Goal: Task Accomplishment & Management: Manage account settings

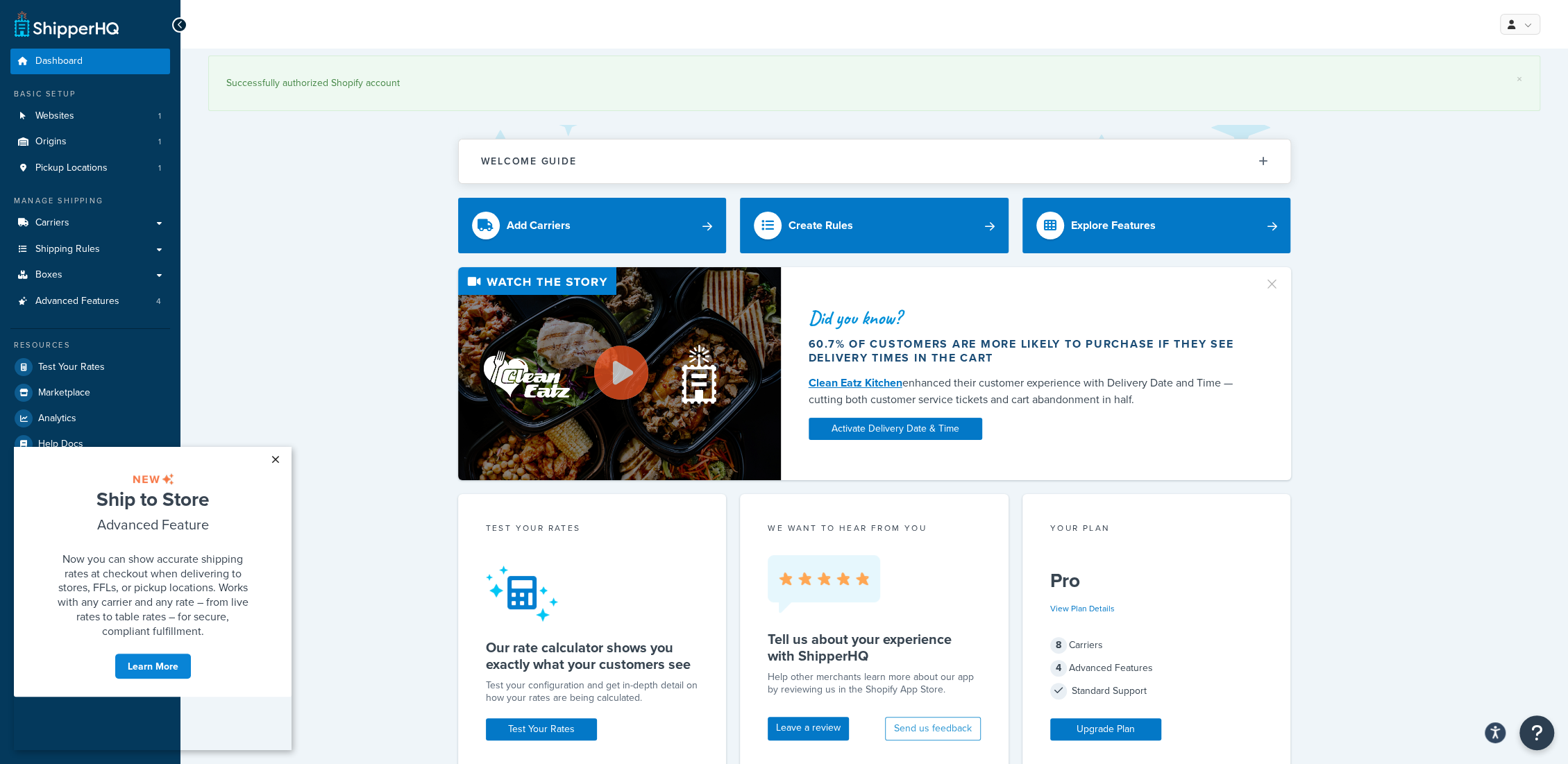
click at [274, 459] on link "×" at bounding box center [275, 459] width 24 height 25
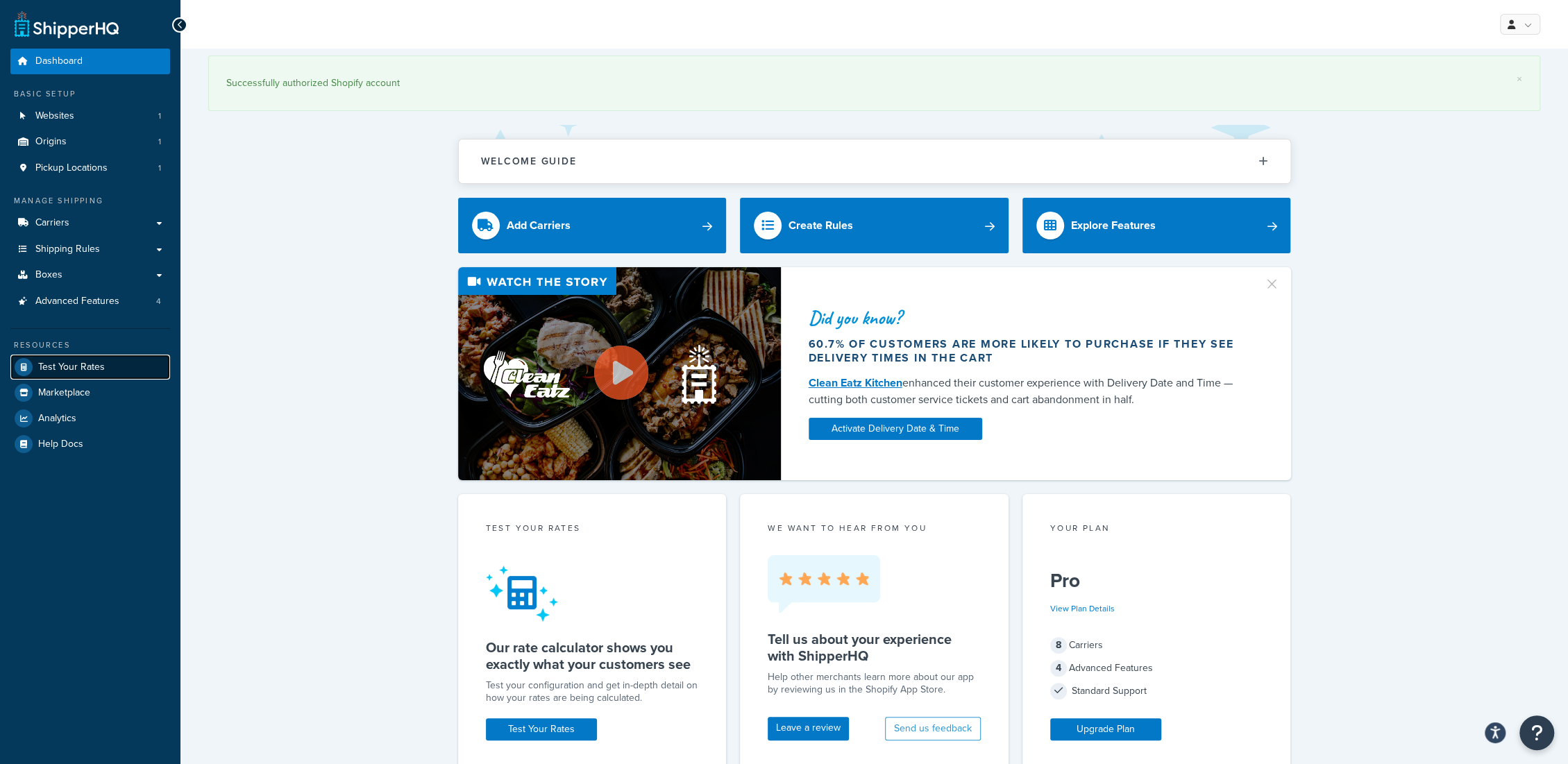
click at [100, 369] on span "Test Your Rates" at bounding box center [71, 367] width 66 height 12
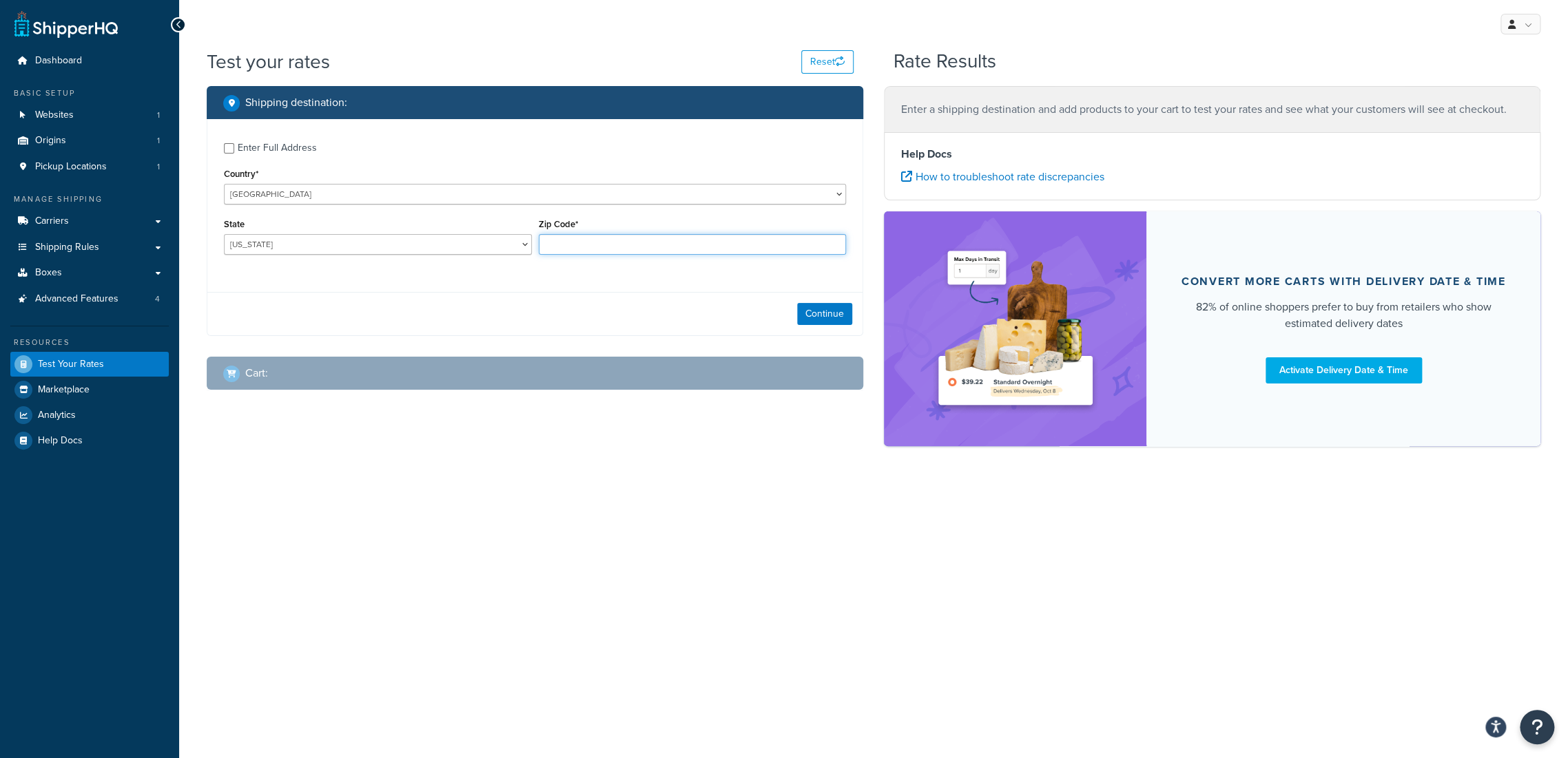
click at [571, 246] on input "Zip Code*" at bounding box center [692, 244] width 308 height 21
type input "55304"
drag, startPoint x: 259, startPoint y: 261, endPoint x: 271, endPoint y: 254, distance: 13.9
click at [259, 261] on div "State Alabama Alaska American Samoa Arizona Arkansas Armed Forces Americas Arme…" at bounding box center [377, 240] width 315 height 50
click at [271, 254] on select "Alabama Alaska American Samoa Arizona Arkansas Armed Forces Americas Armed Forc…" at bounding box center [377, 244] width 308 height 21
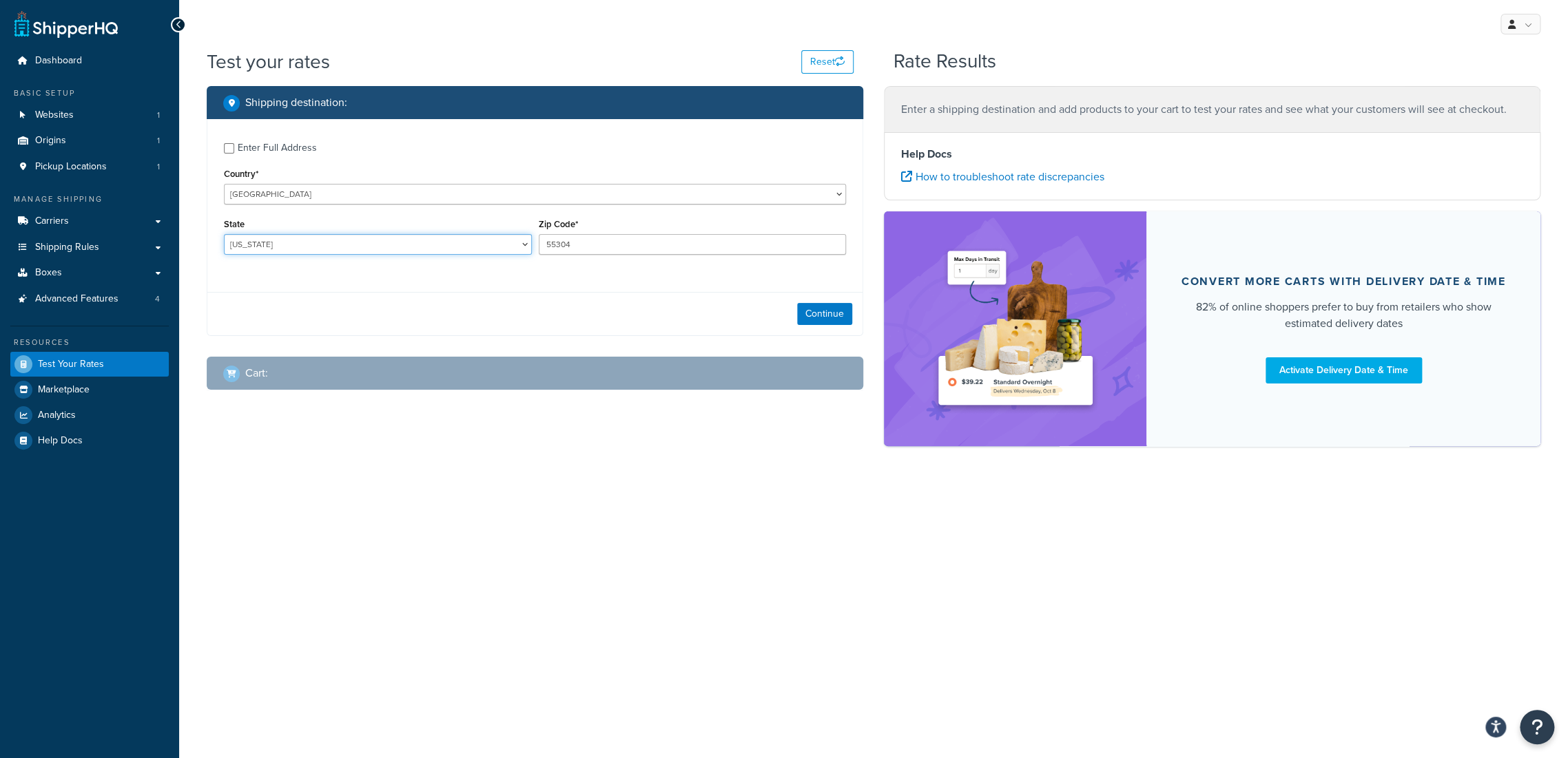
select select "MN"
click at [224, 235] on select "Alabama Alaska American Samoa Arizona Arkansas Armed Forces Americas Armed Forc…" at bounding box center [377, 244] width 308 height 21
click at [821, 324] on button "Continue" at bounding box center [825, 314] width 55 height 22
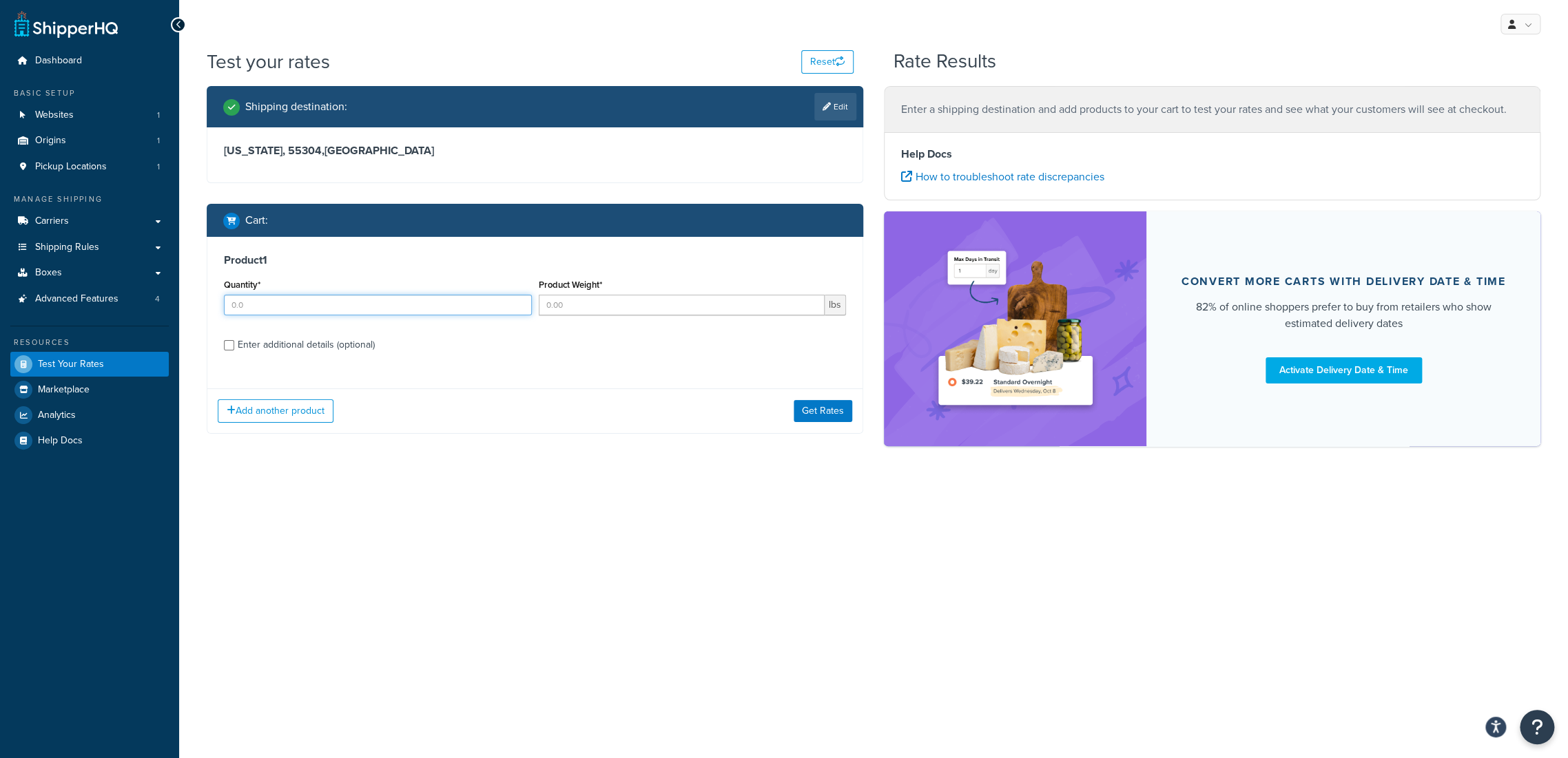
click at [350, 311] on input "Quantity*" at bounding box center [377, 305] width 308 height 21
type input "2"
click at [628, 304] on input "Product Weight*" at bounding box center [681, 305] width 286 height 21
type input "30"
click at [318, 404] on button "Add another product" at bounding box center [276, 411] width 116 height 23
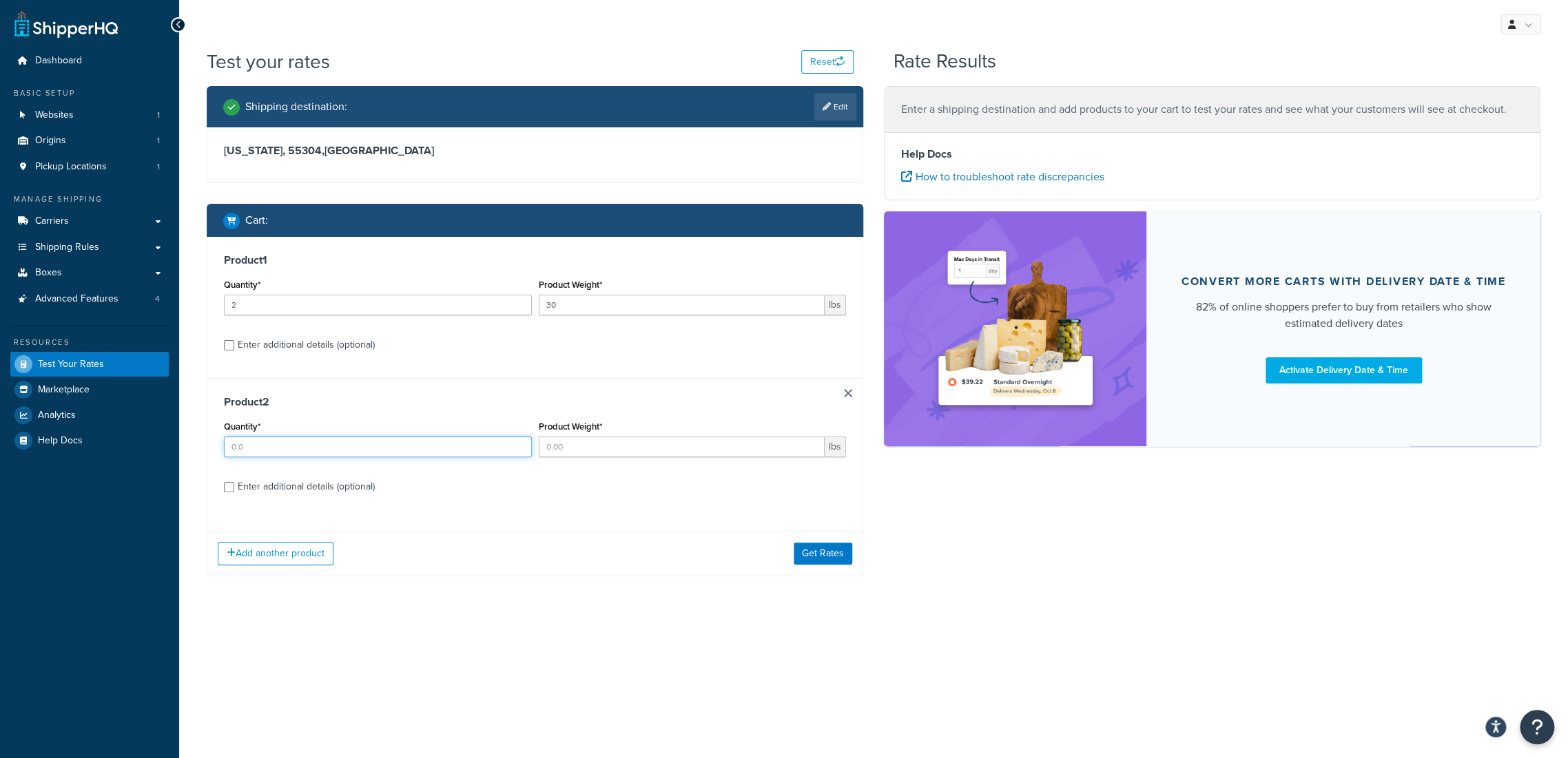
click at [301, 445] on input "Quantity*" at bounding box center [377, 447] width 308 height 21
type input "1"
click at [608, 449] on input "Product Weight*" at bounding box center [681, 447] width 286 height 21
type input "30"
click at [829, 549] on button "Get Rates" at bounding box center [823, 553] width 59 height 22
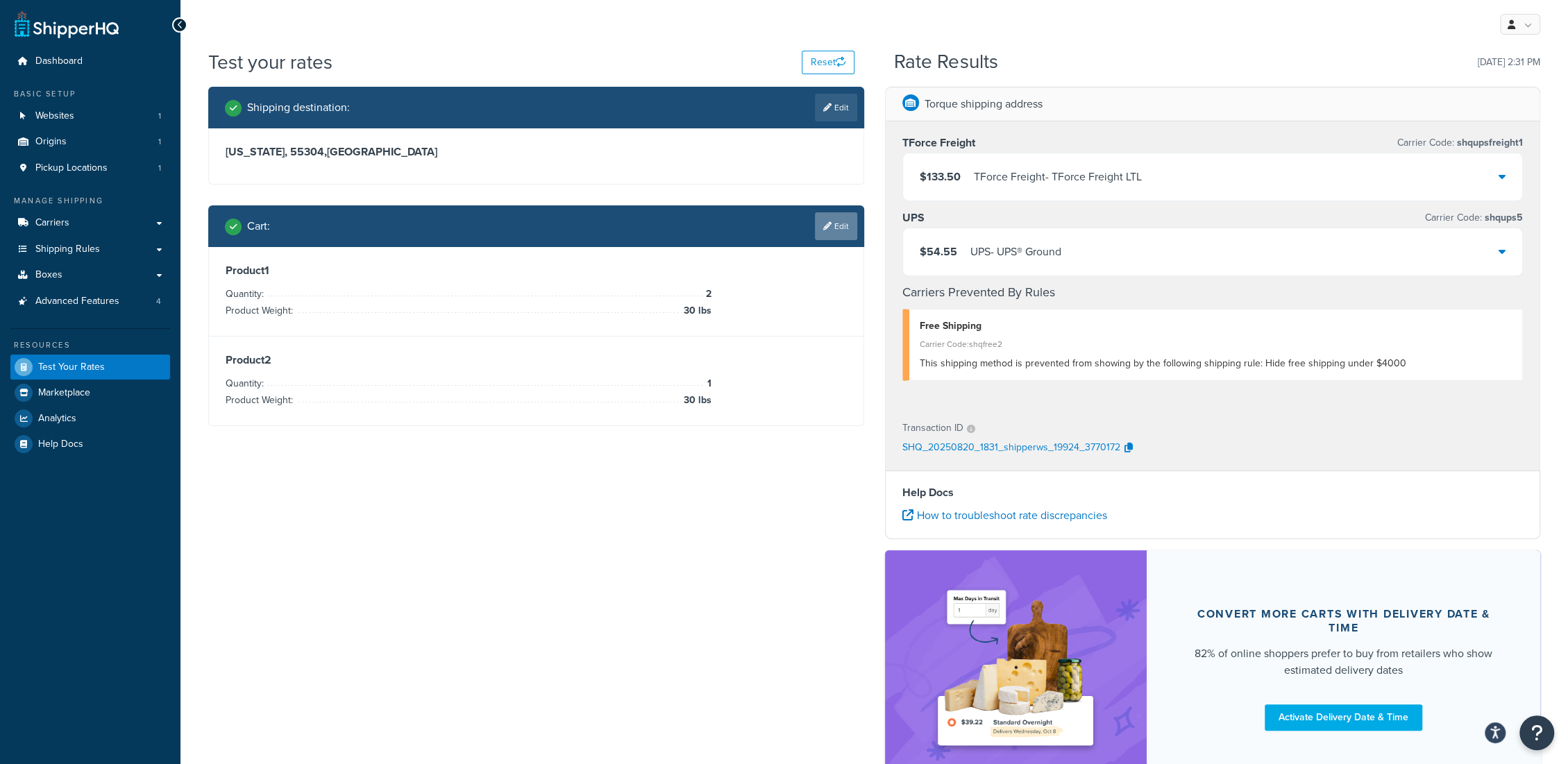
click at [845, 225] on link "Edit" at bounding box center [836, 226] width 42 height 28
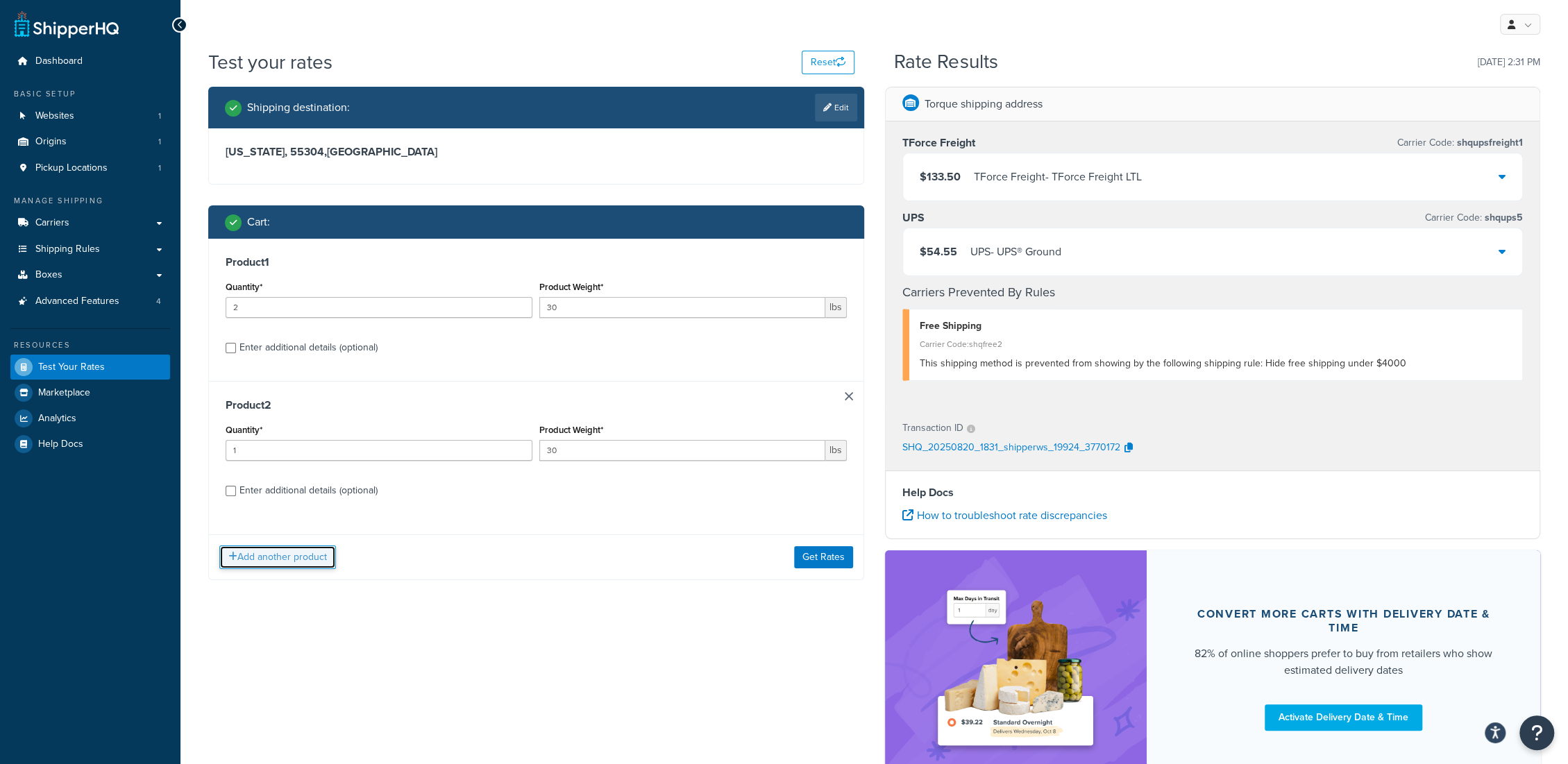
click at [286, 561] on button "Add another product" at bounding box center [278, 557] width 117 height 23
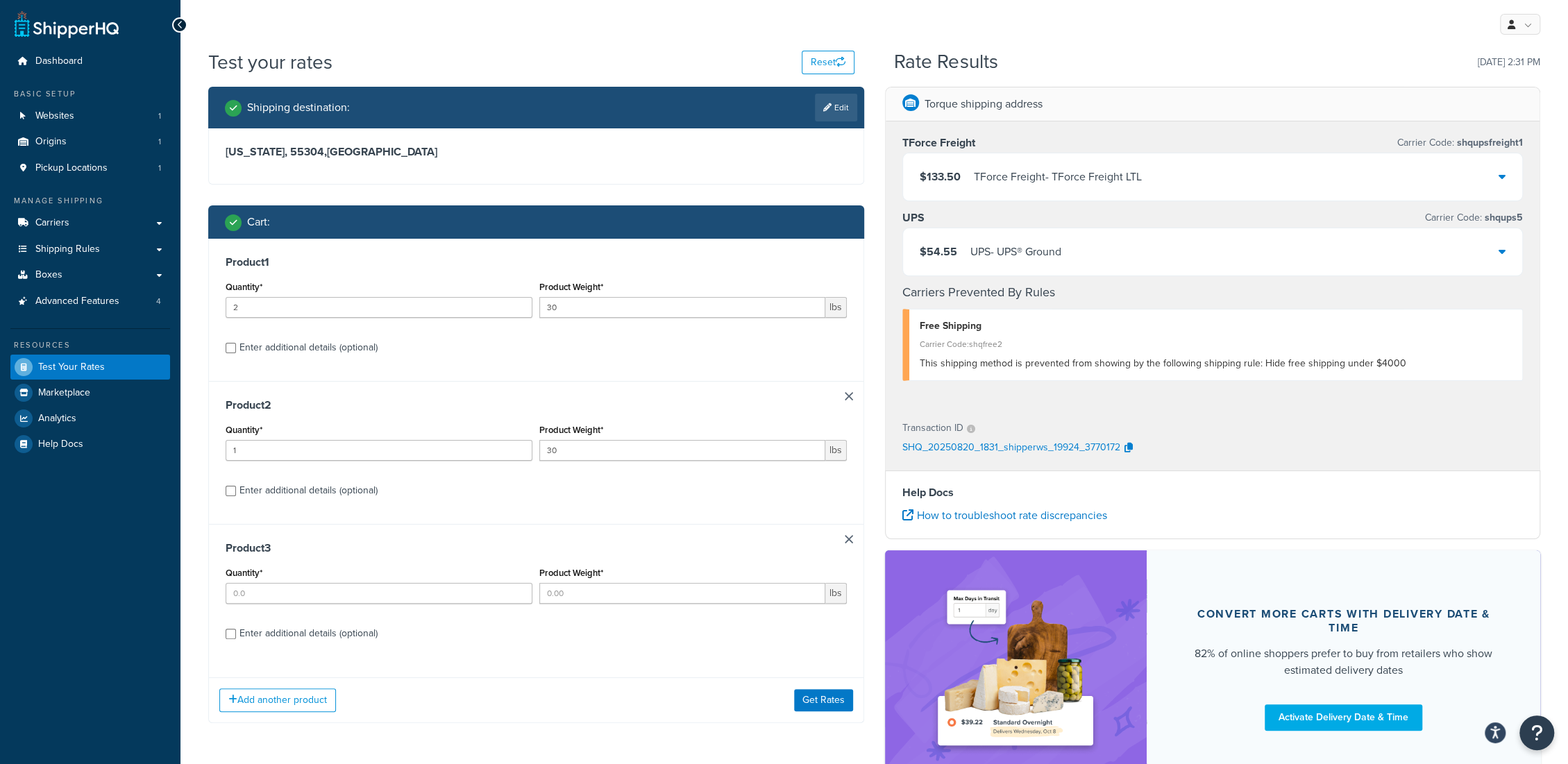
click at [849, 541] on link at bounding box center [848, 538] width 8 height 8
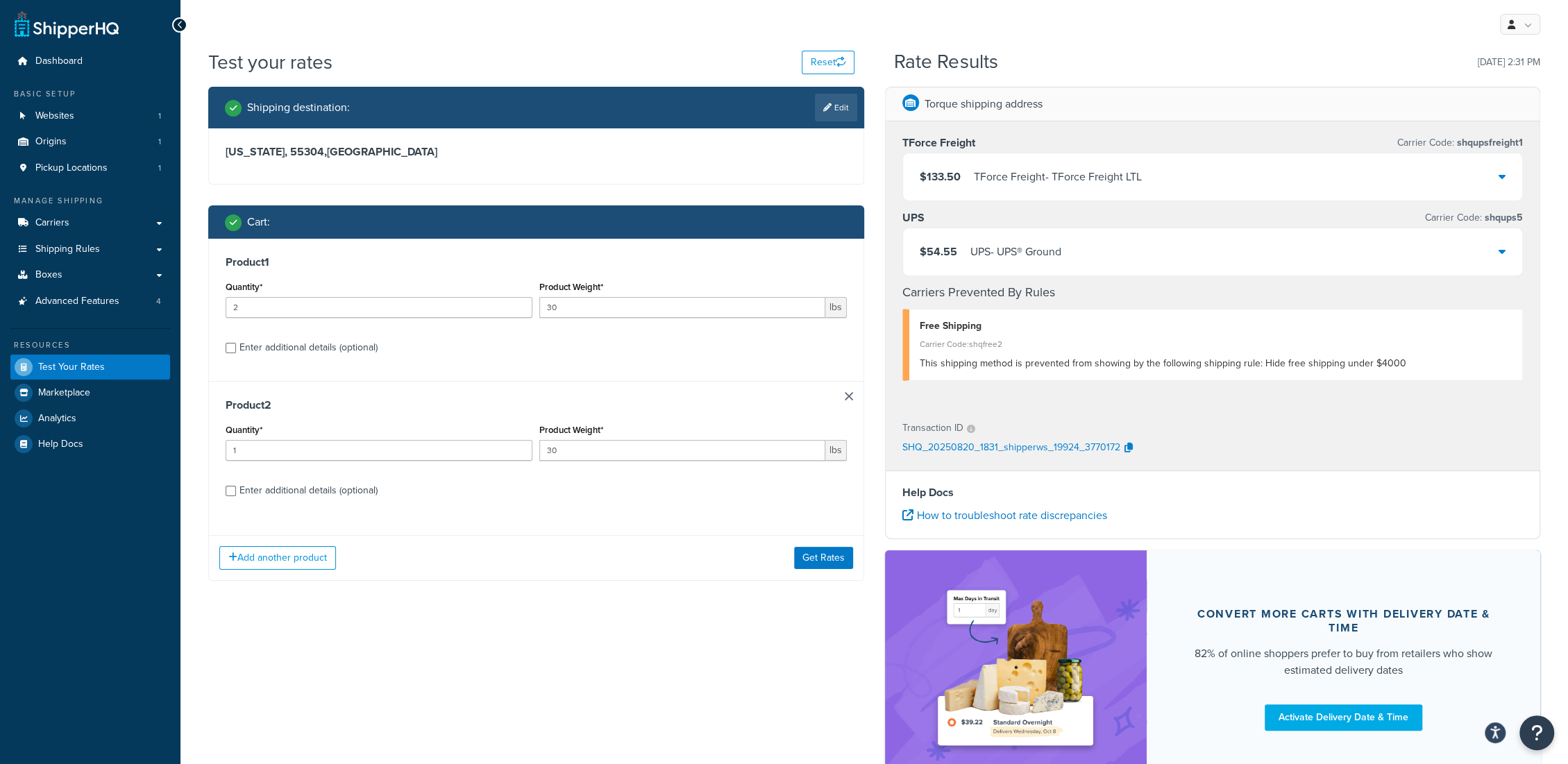
click at [316, 352] on div "Enter additional details (optional)" at bounding box center [308, 348] width 138 height 20
click at [236, 352] on input "Enter additional details (optional)" at bounding box center [231, 349] width 11 height 11
checkbox input "true"
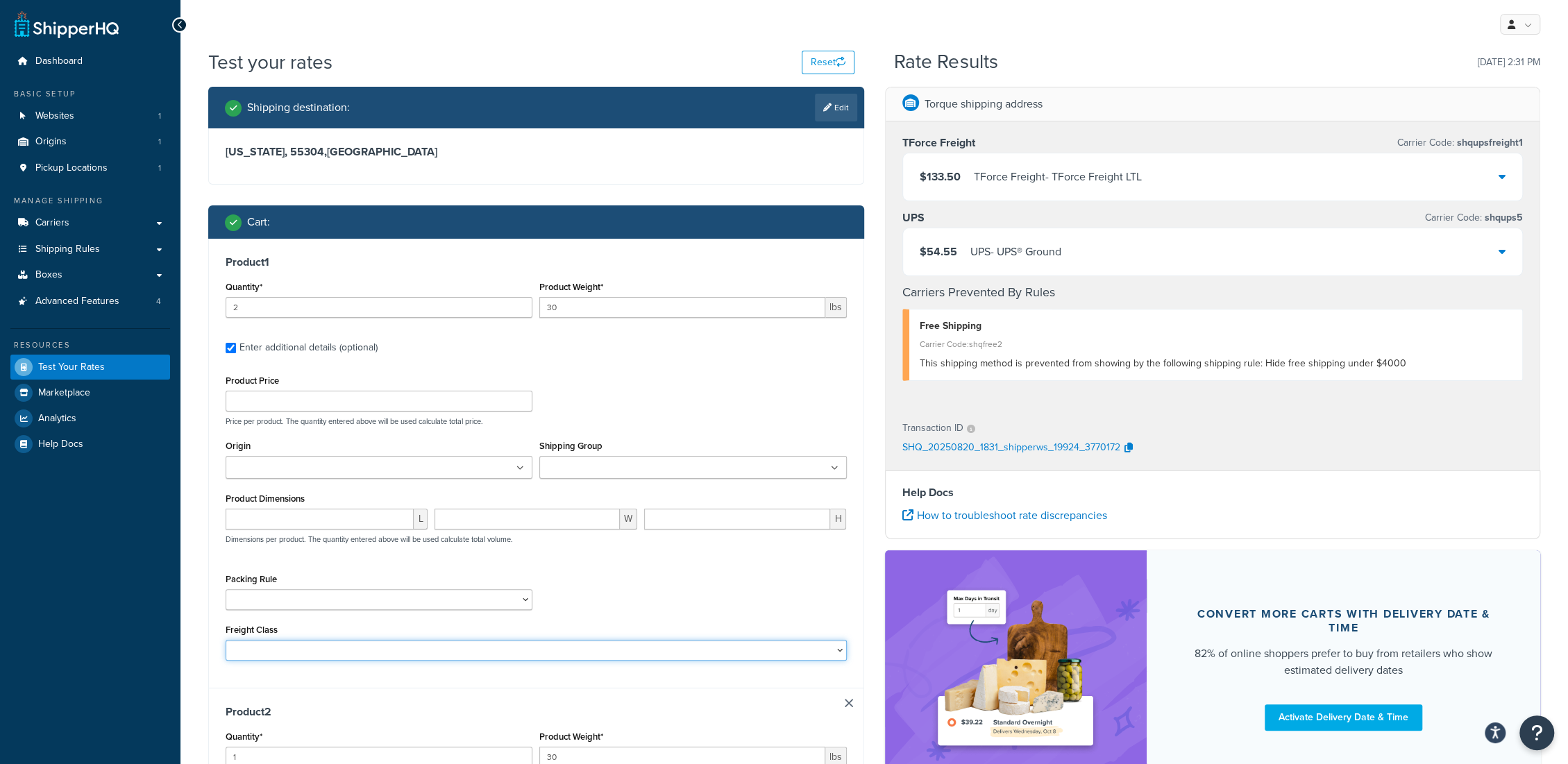
click at [390, 644] on select "50 55 60 65 70 77.5 85 92.5 100 110 125 150 175 200 250 300 400 500" at bounding box center [536, 650] width 621 height 21
click at [331, 670] on div "Product 1 Quantity* 2 Product Weight* 30 lbs Enter additional details (optional…" at bounding box center [536, 464] width 654 height 449
click at [613, 462] on input "Shipping Group" at bounding box center [605, 468] width 123 height 15
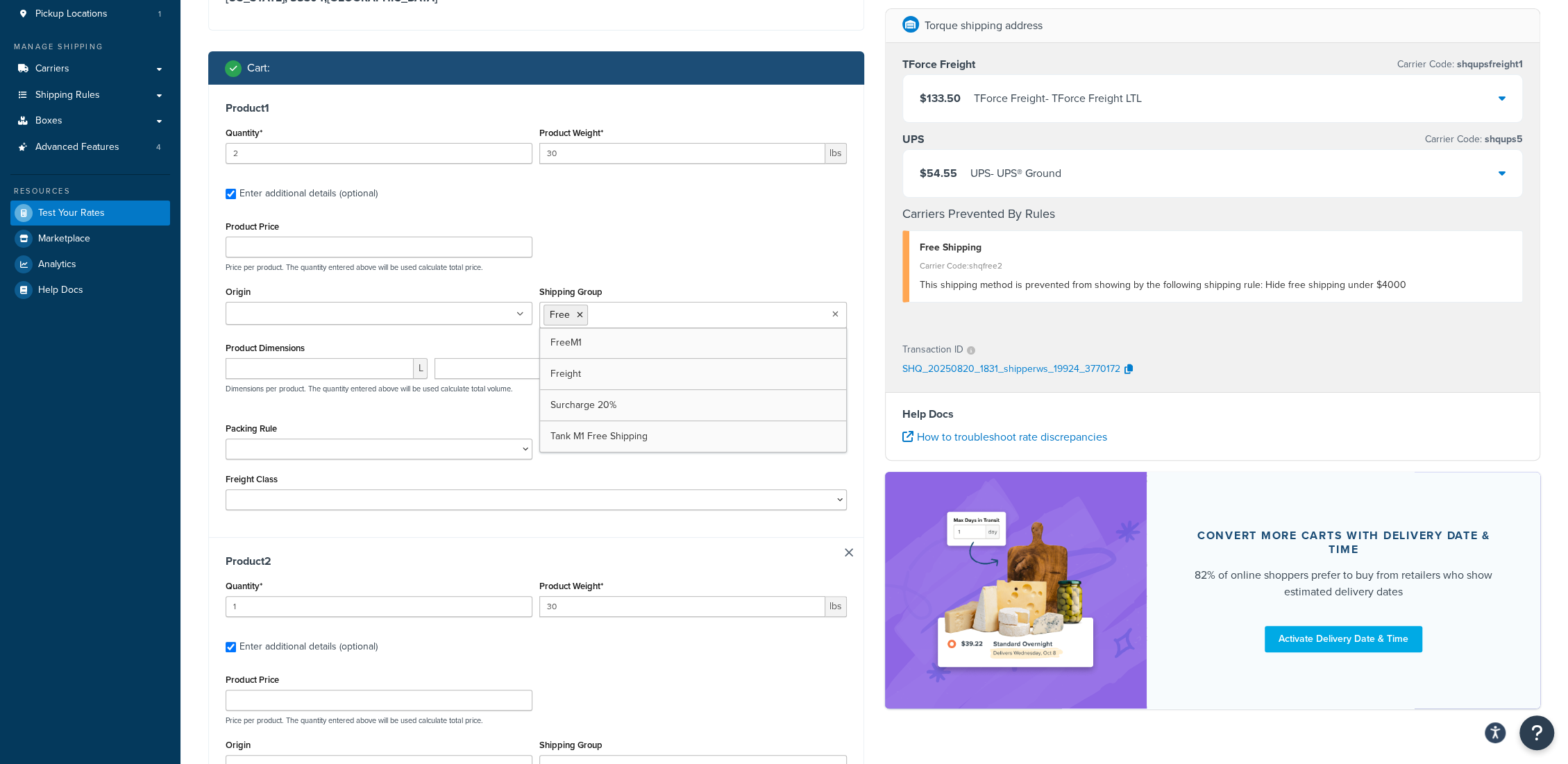
scroll to position [231, 0]
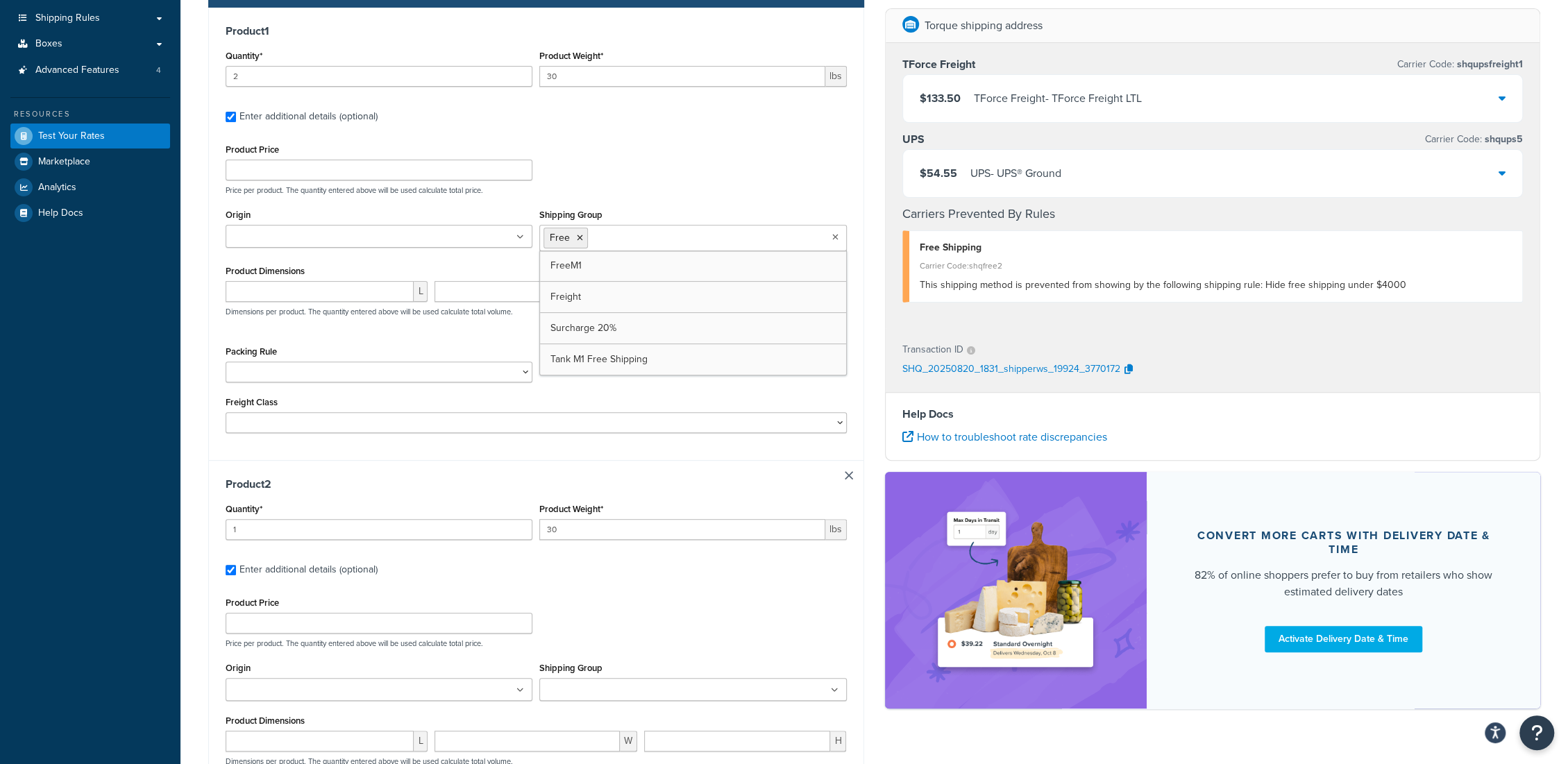
click at [589, 694] on input "Shipping Group" at bounding box center [605, 690] width 123 height 15
click at [645, 561] on label "Enter additional details (optional)" at bounding box center [543, 568] width 607 height 22
click at [236, 565] on input "Enter additional details (optional)" at bounding box center [231, 571] width 11 height 11
checkbox input "false"
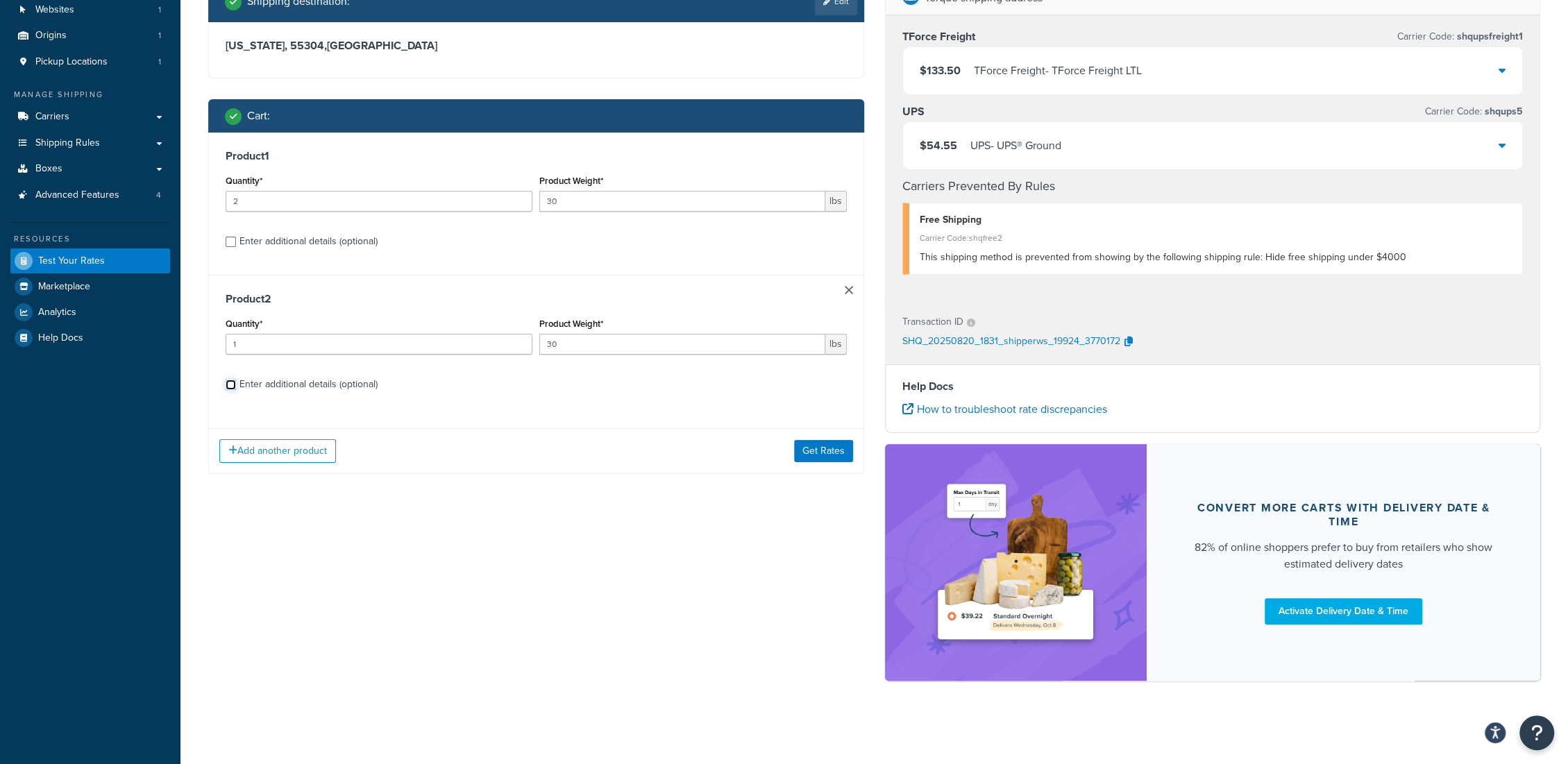
scroll to position [105, 0]
click at [327, 383] on div "Enter additional details (optional)" at bounding box center [308, 386] width 138 height 20
click at [236, 383] on input "Enter additional details (optional)" at bounding box center [231, 386] width 11 height 11
checkbox input "true"
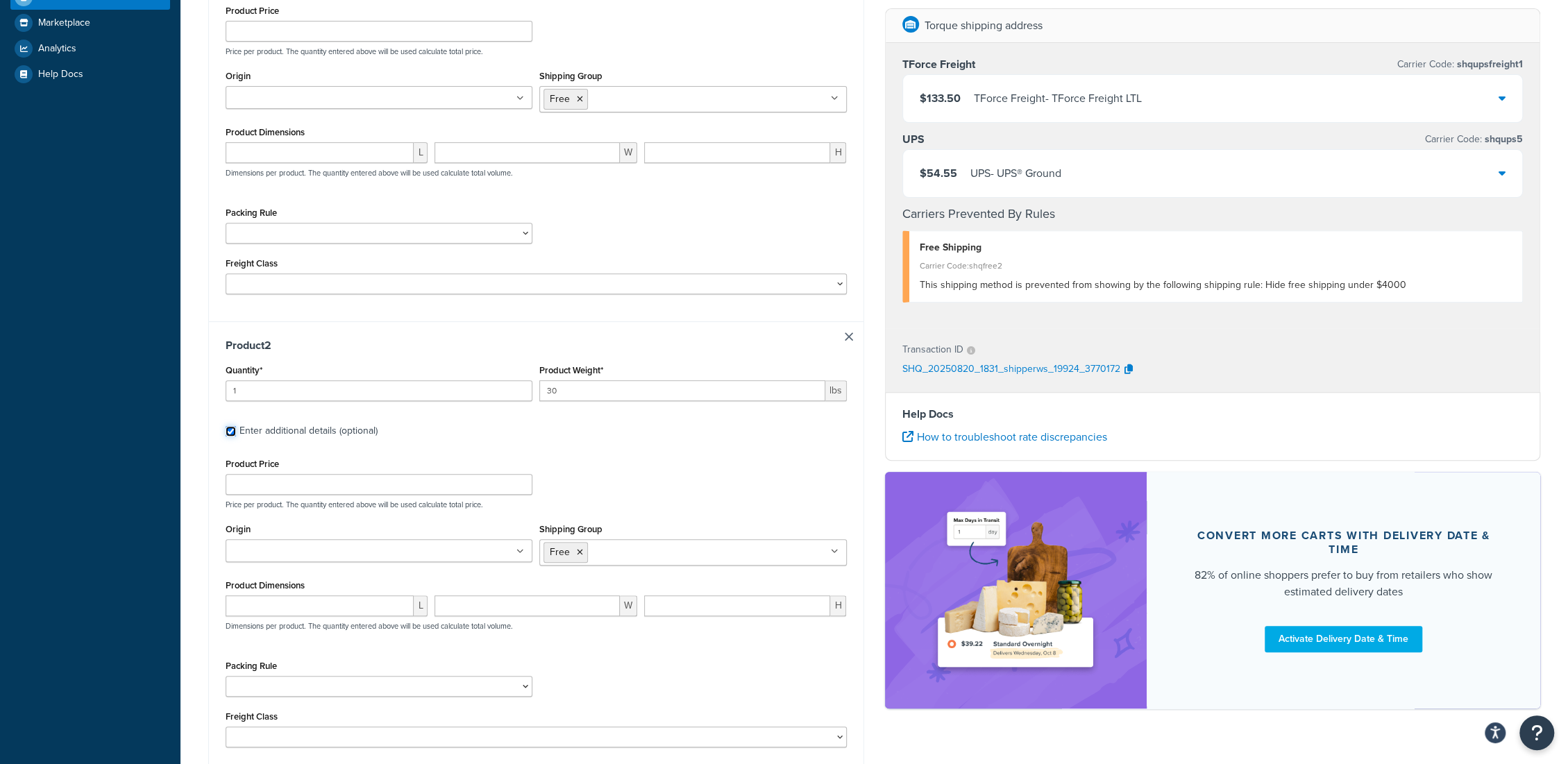
scroll to position [337, 0]
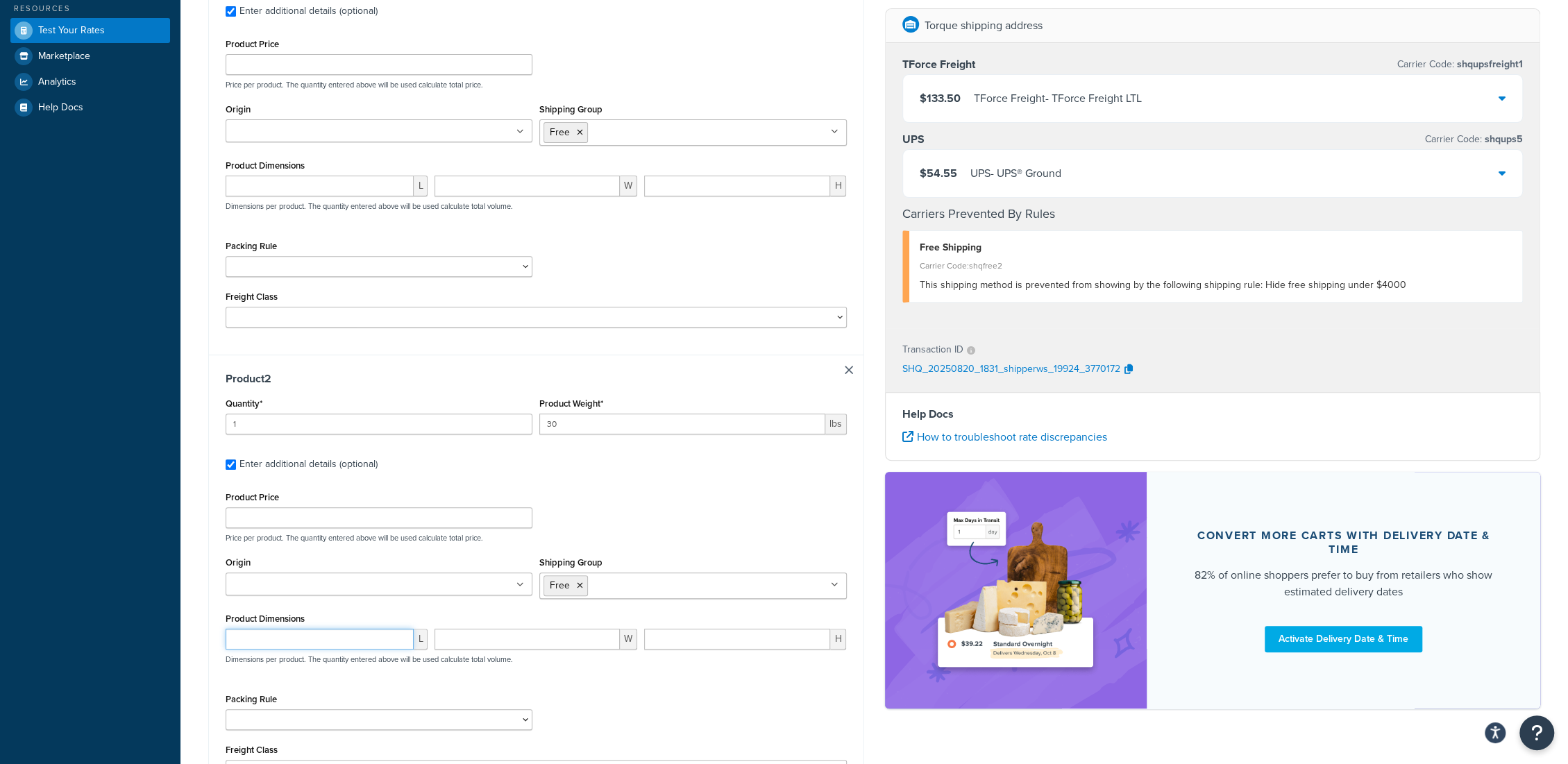
click at [313, 635] on input "number" at bounding box center [319, 639] width 188 height 21
type input "59.84"
click at [505, 637] on input "number" at bounding box center [526, 639] width 184 height 21
type input "9"
click at [705, 636] on input "number" at bounding box center [737, 639] width 186 height 21
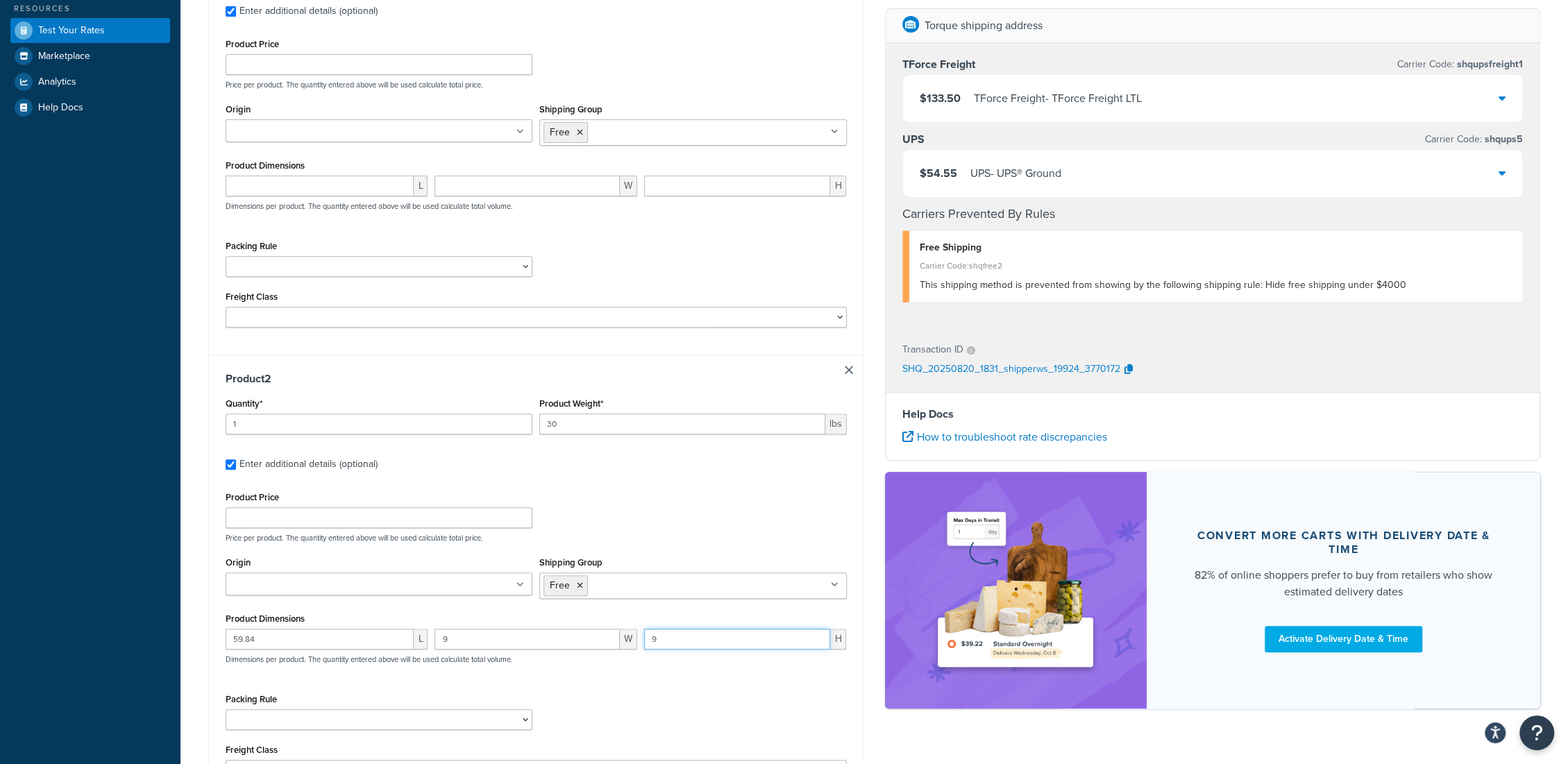
type input "9"
click at [294, 175] on input "number" at bounding box center [319, 185] width 188 height 21
type input "58"
type input "9"
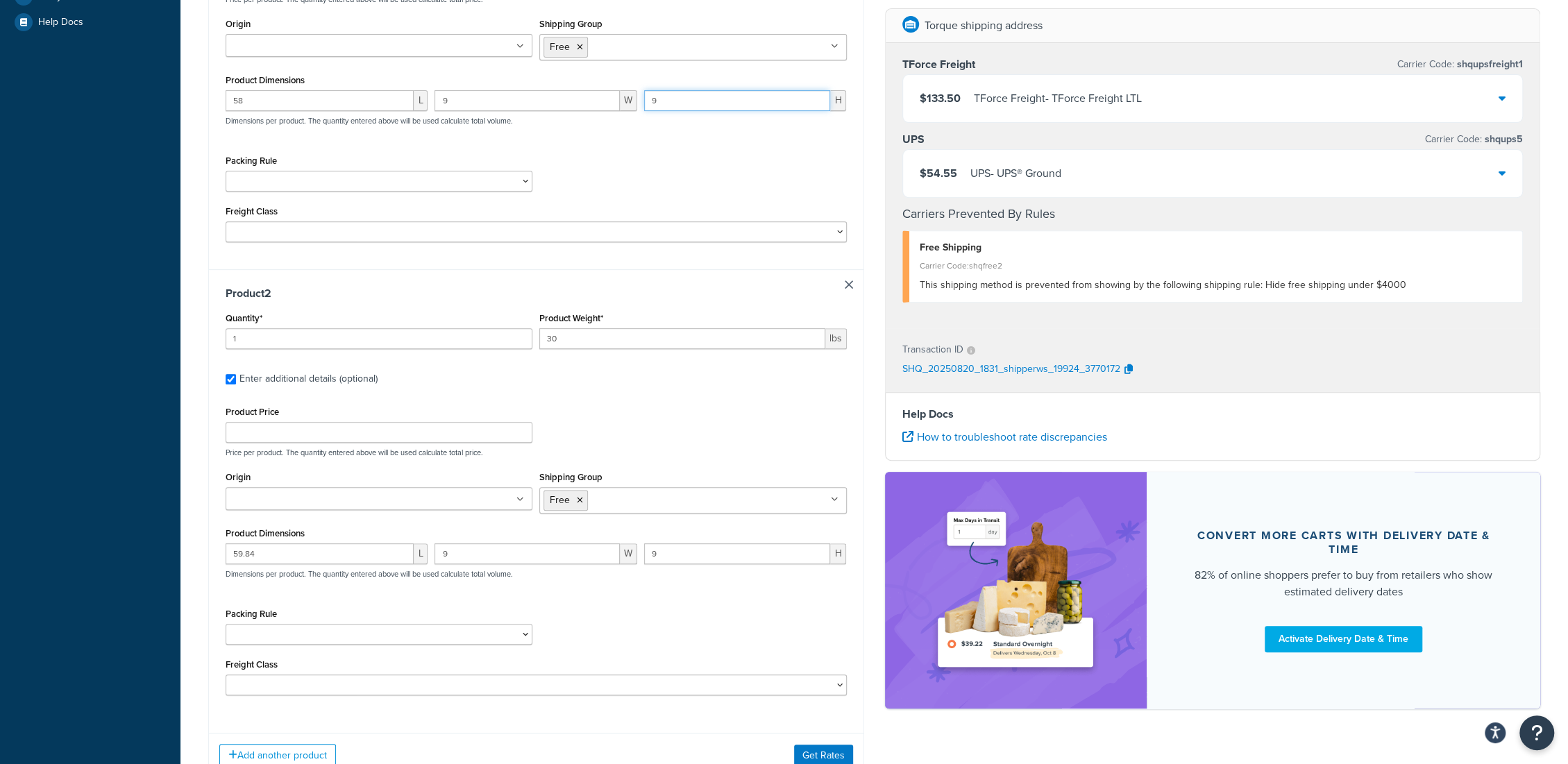
scroll to position [528, 0]
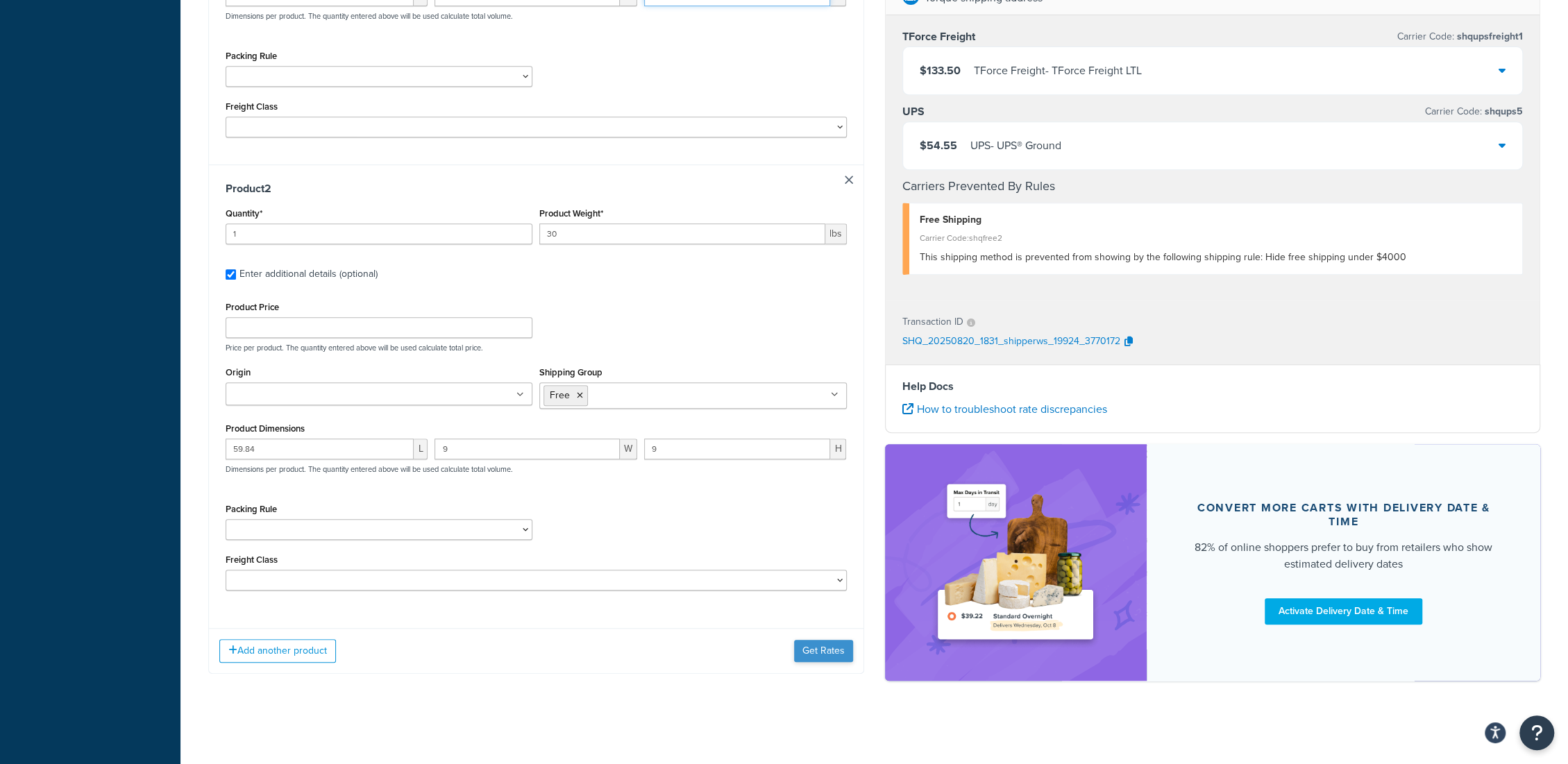
type input "9"
click at [826, 658] on button "Get Rates" at bounding box center [824, 651] width 59 height 22
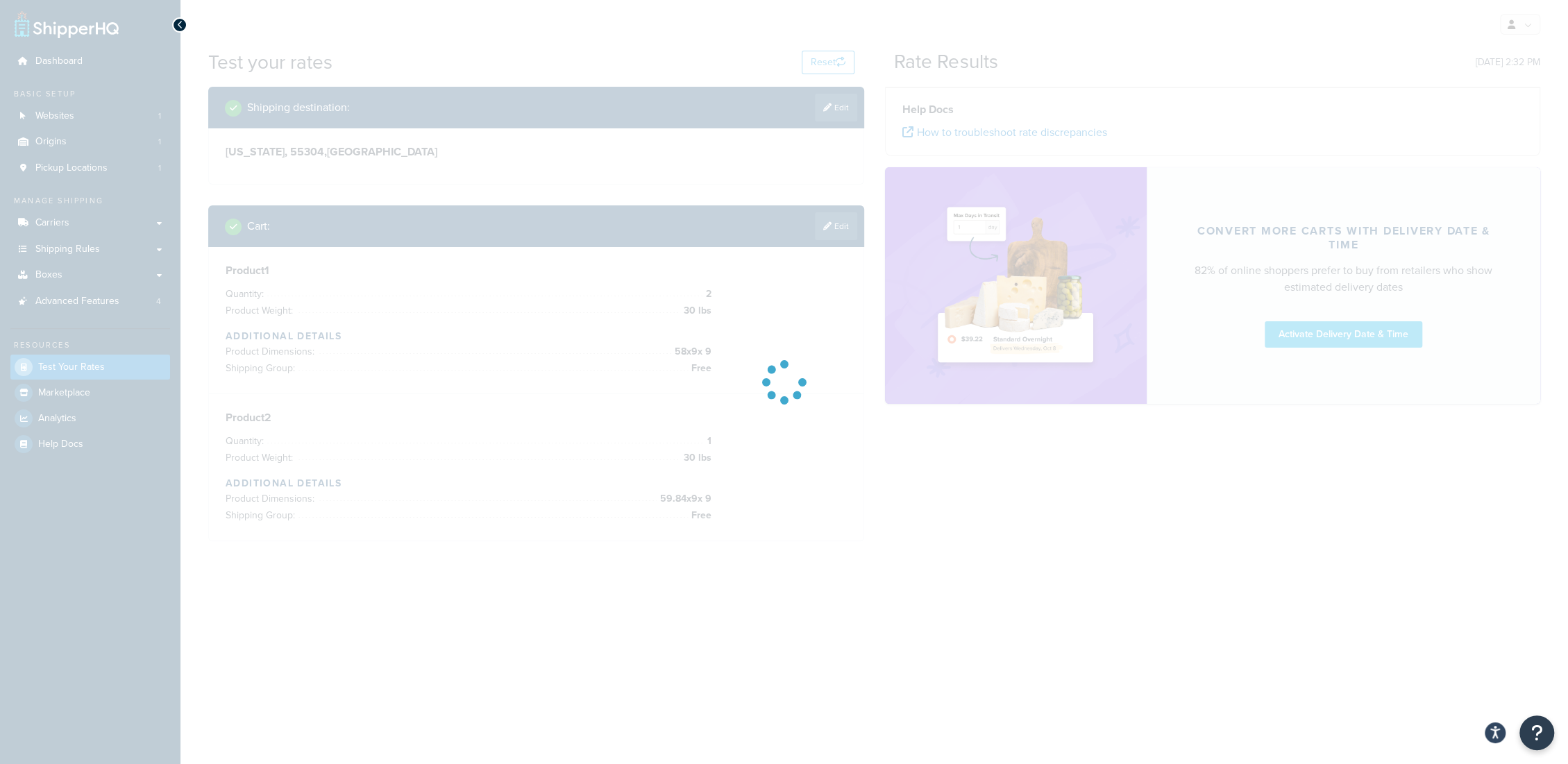
scroll to position [0, 0]
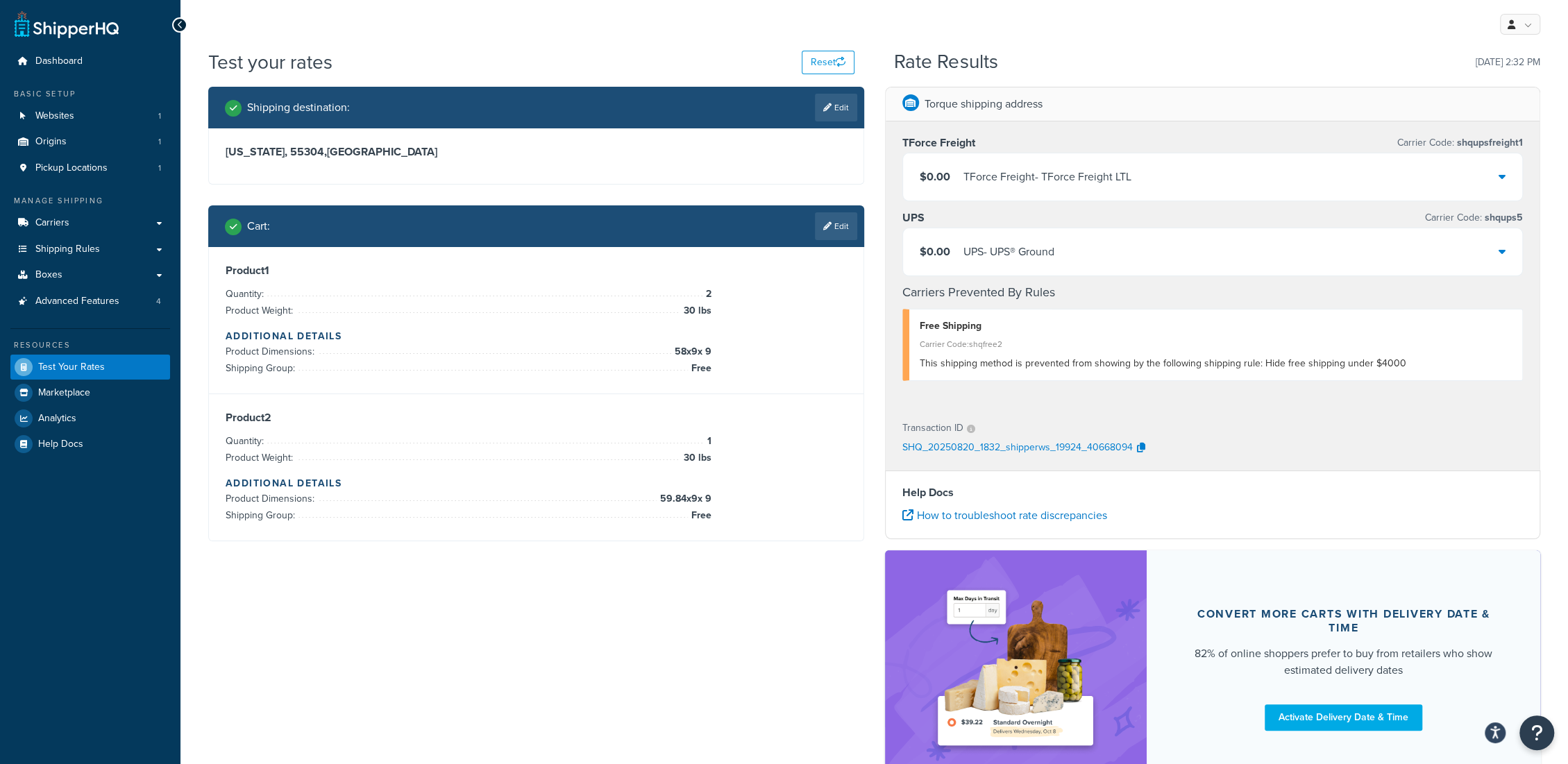
click at [1066, 253] on div "$0.00 UPS - UPS® Ground" at bounding box center [1213, 252] width 620 height 48
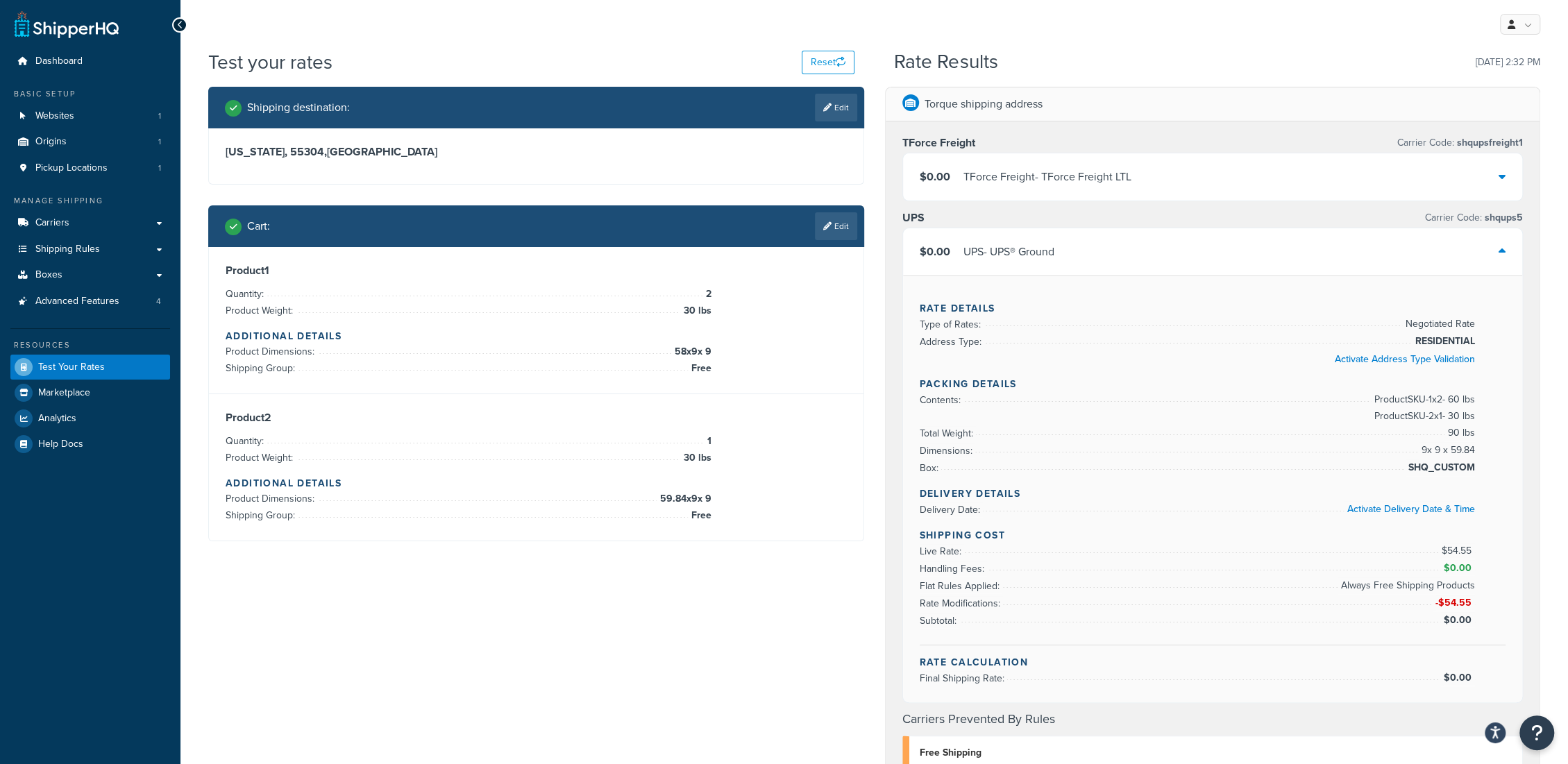
click at [1066, 253] on div "$0.00 UPS - UPS® Ground" at bounding box center [1213, 252] width 620 height 48
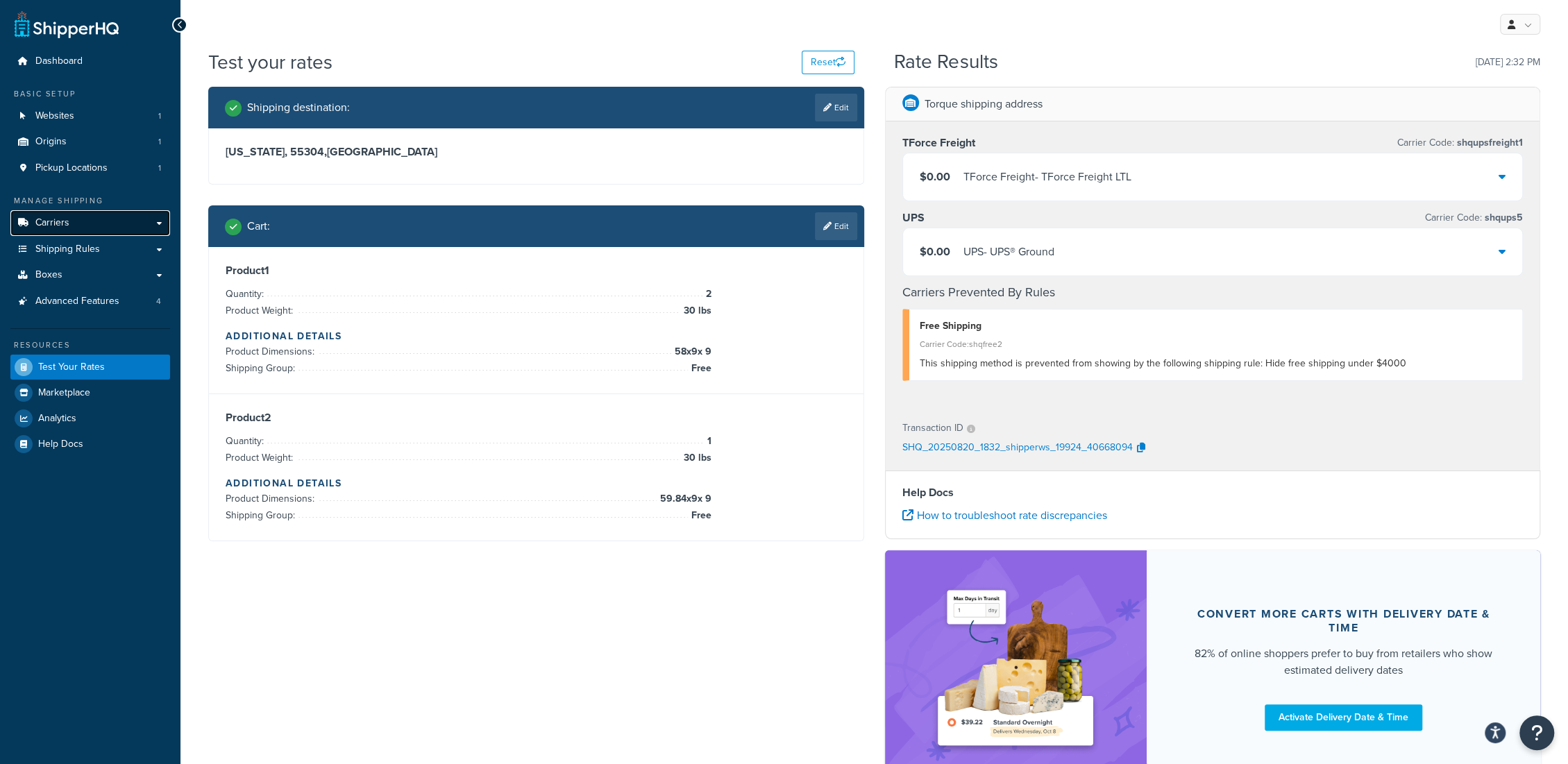
click at [118, 225] on link "Carriers" at bounding box center [91, 223] width 160 height 26
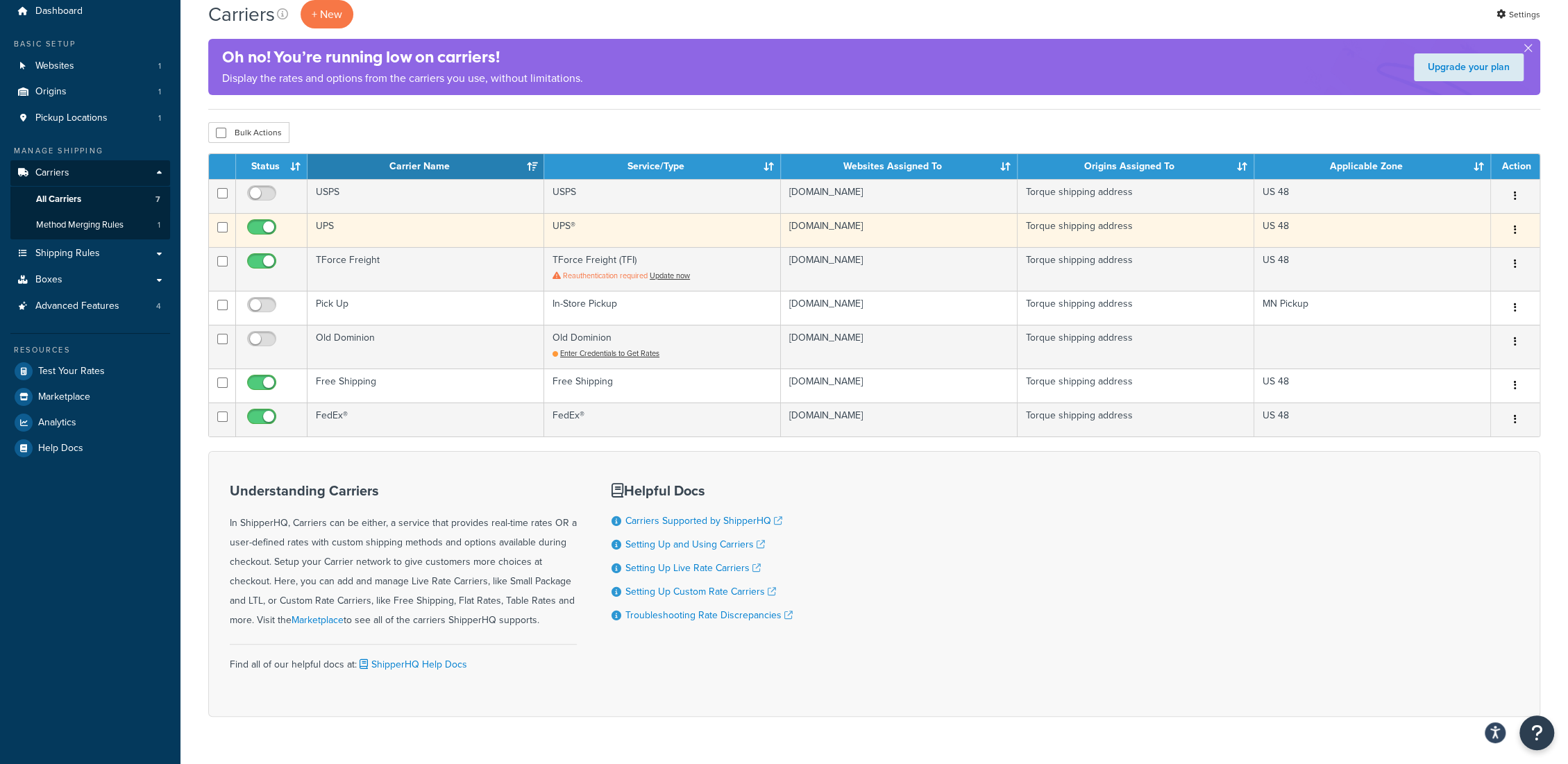
scroll to position [84, 0]
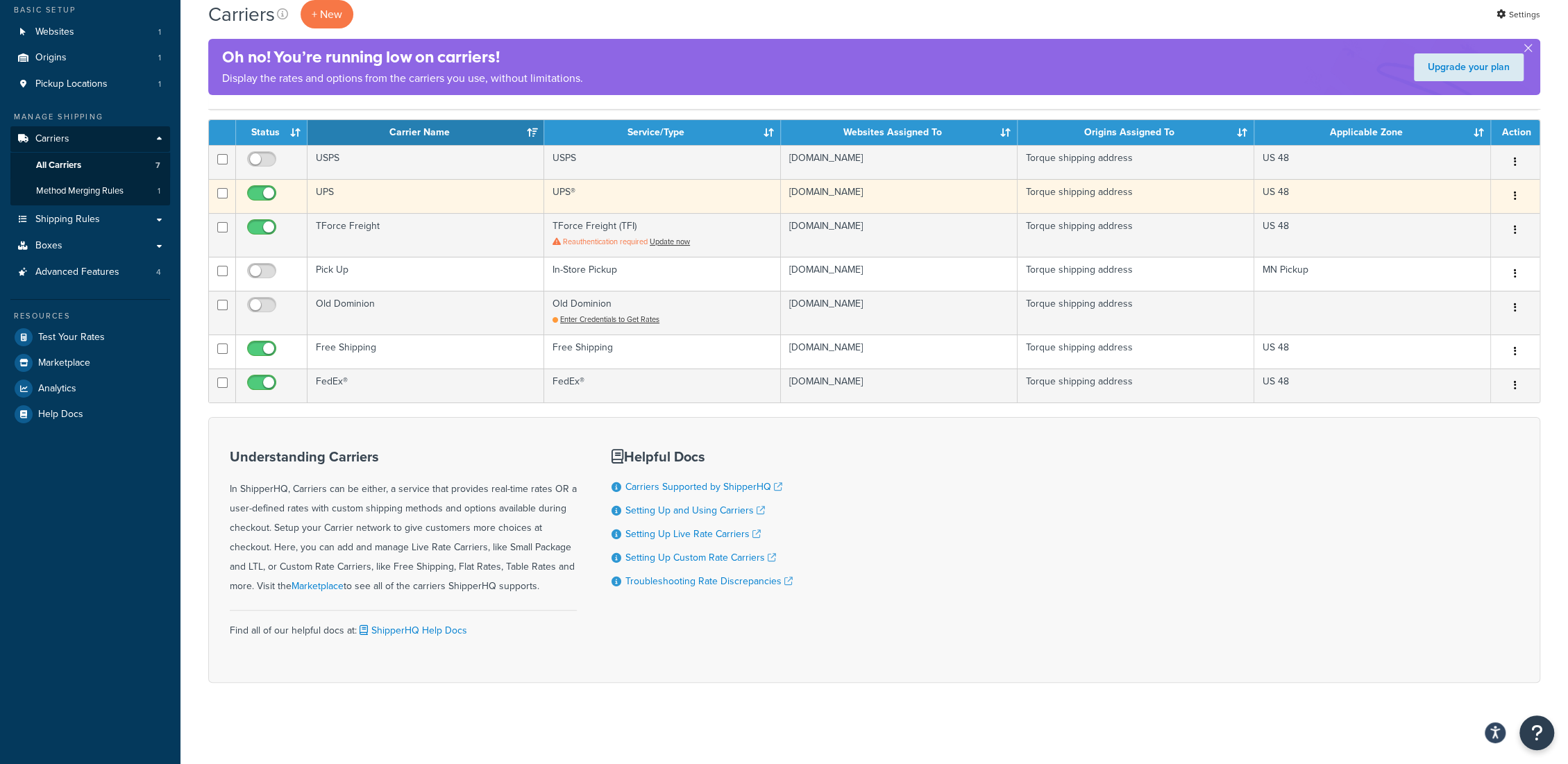
click at [1512, 193] on button "button" at bounding box center [1515, 196] width 20 height 22
click at [1468, 228] on link "Edit" at bounding box center [1458, 223] width 110 height 29
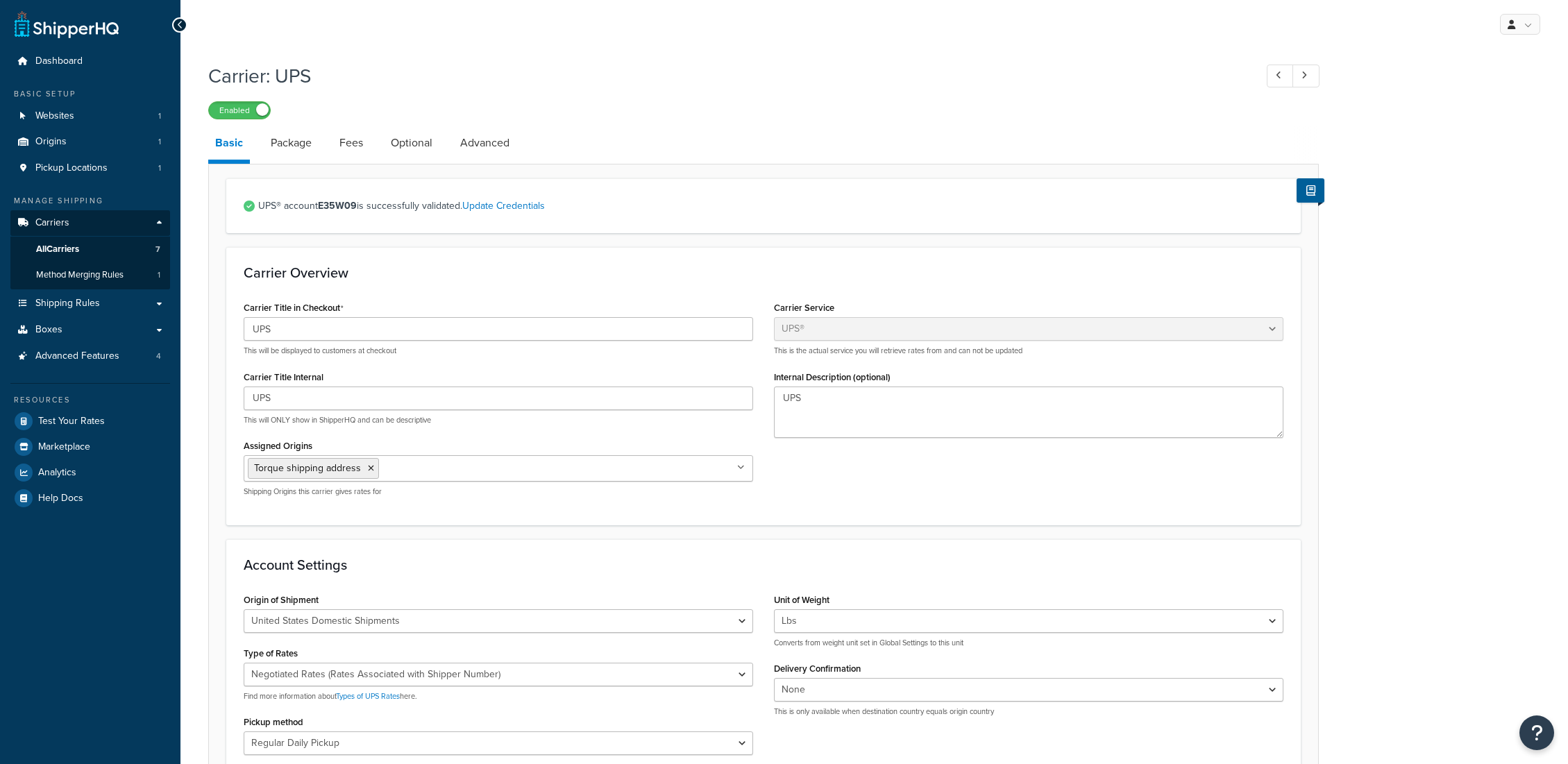
select select "ups"
click at [300, 147] on link "Package" at bounding box center [290, 143] width 55 height 33
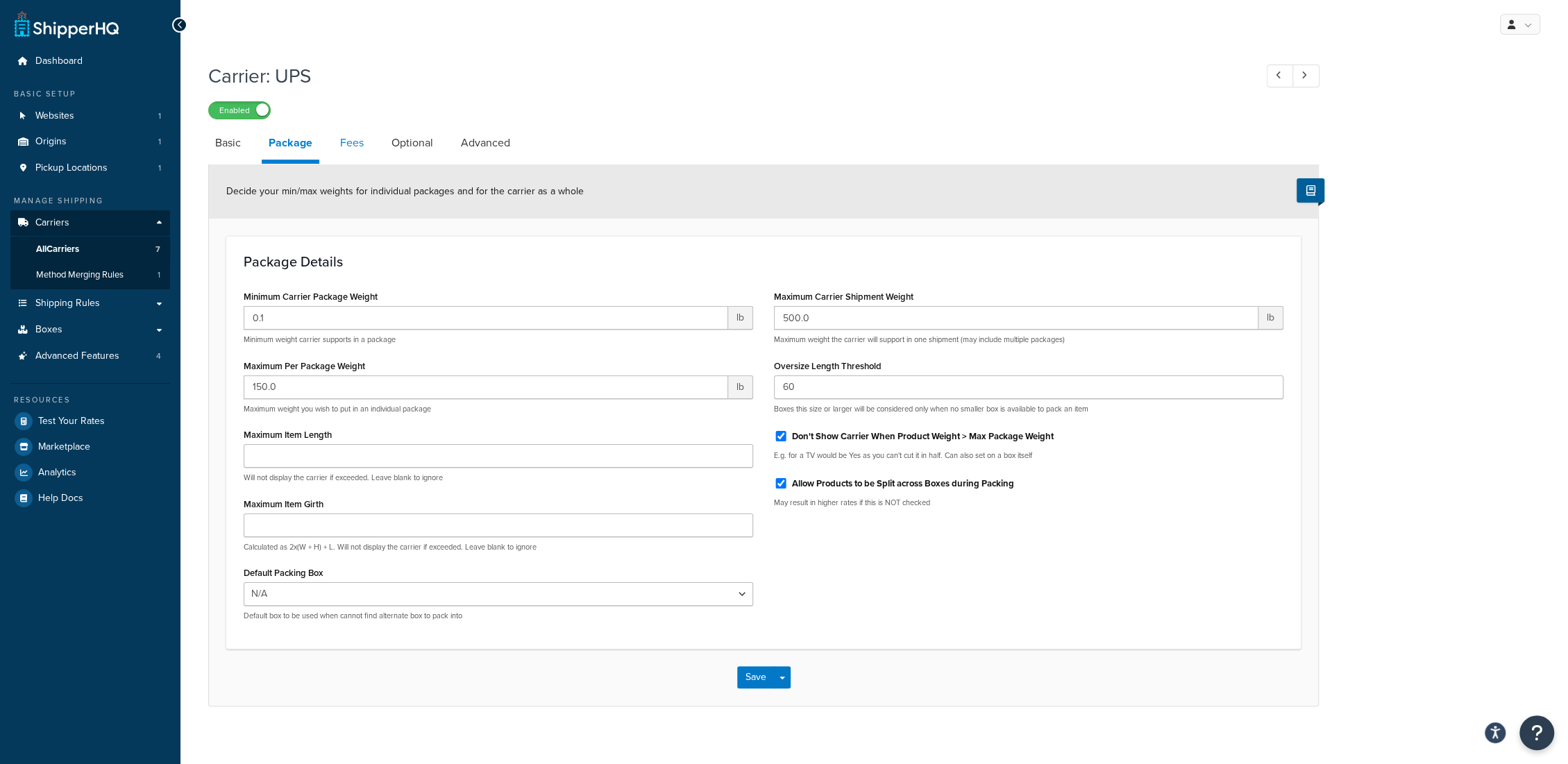
click at [352, 147] on link "Fees" at bounding box center [352, 143] width 38 height 33
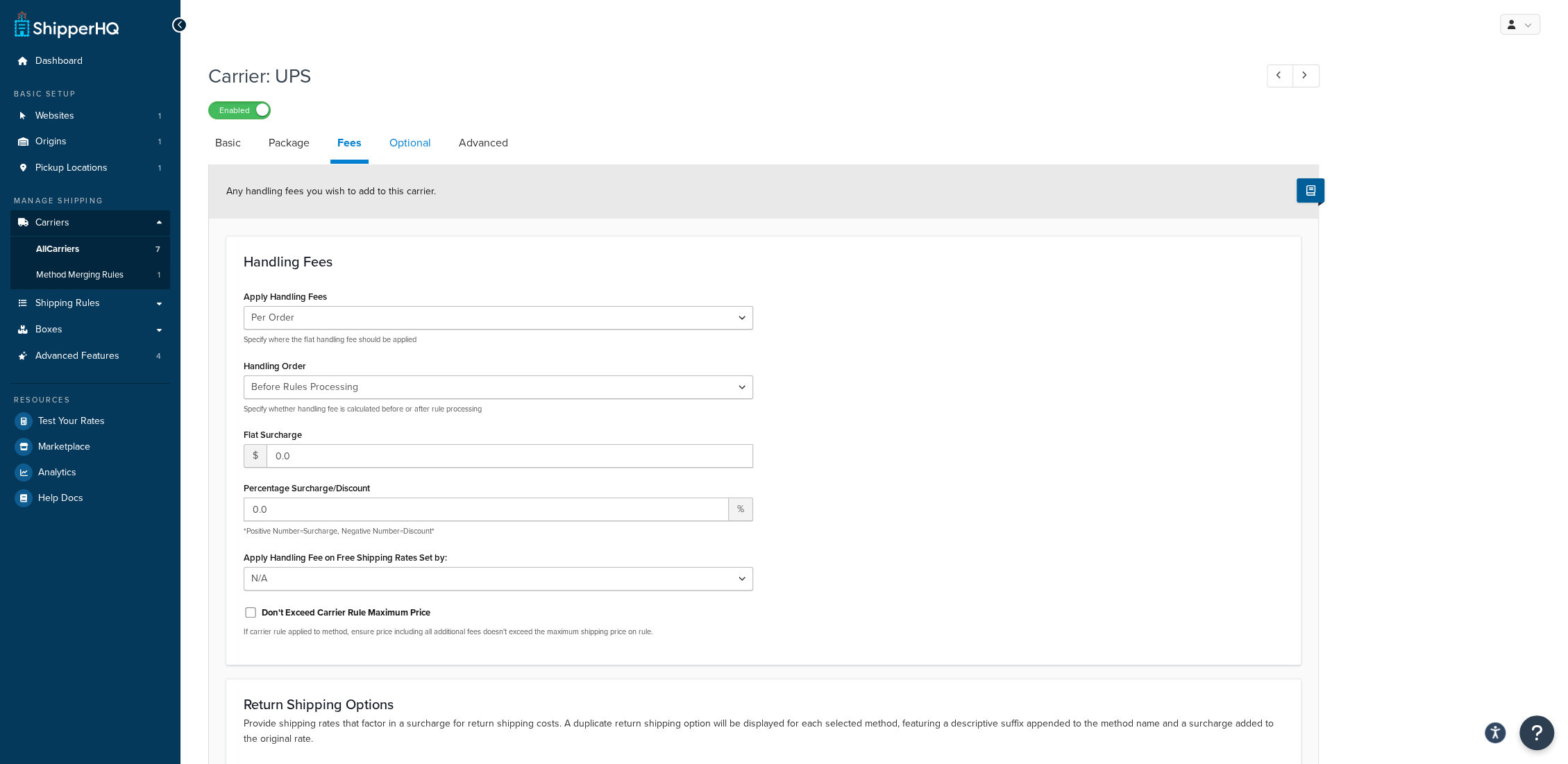
click at [405, 142] on link "Optional" at bounding box center [411, 143] width 56 height 33
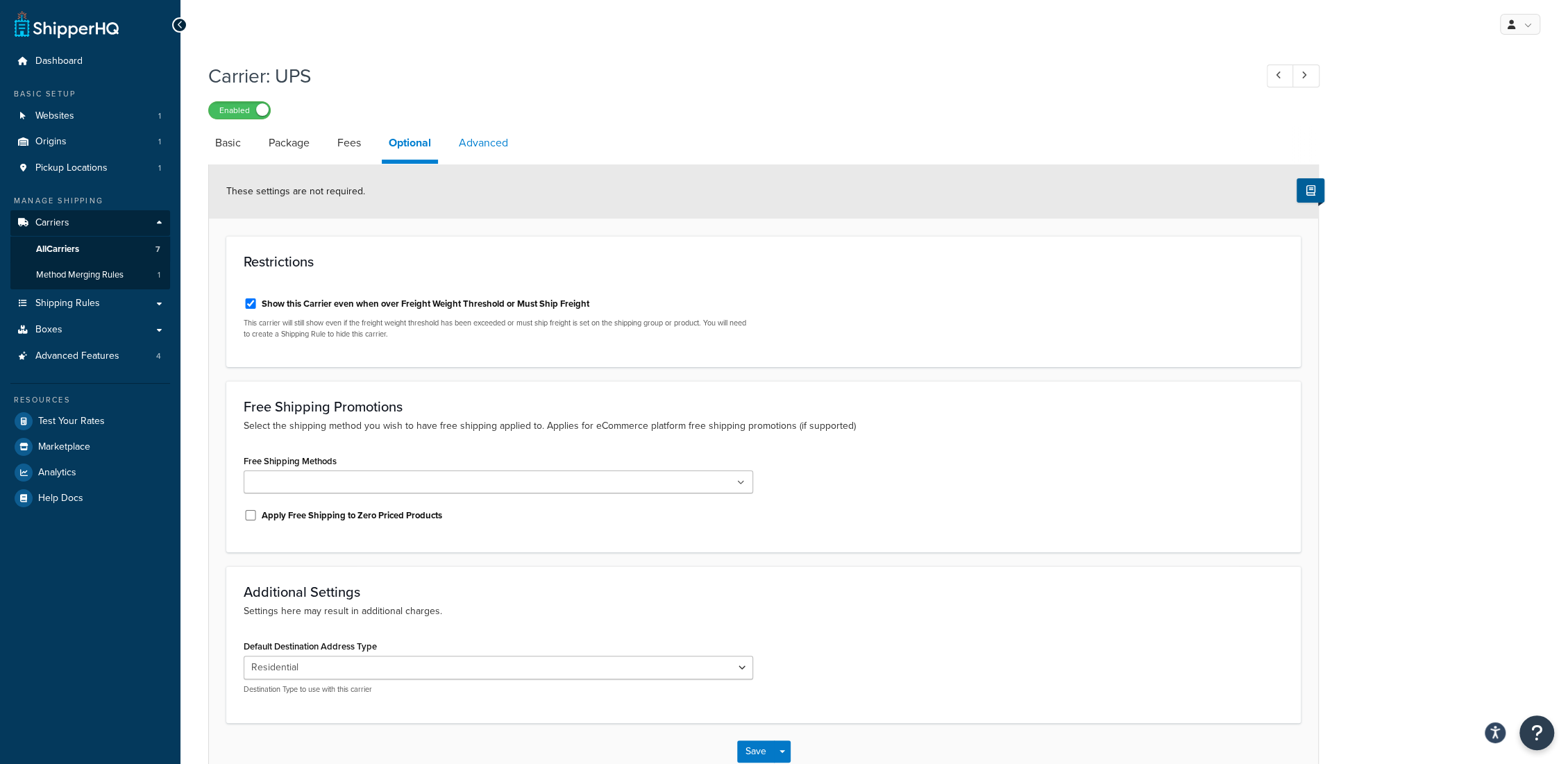
click at [486, 138] on link "Advanced" at bounding box center [483, 143] width 63 height 33
select select "false"
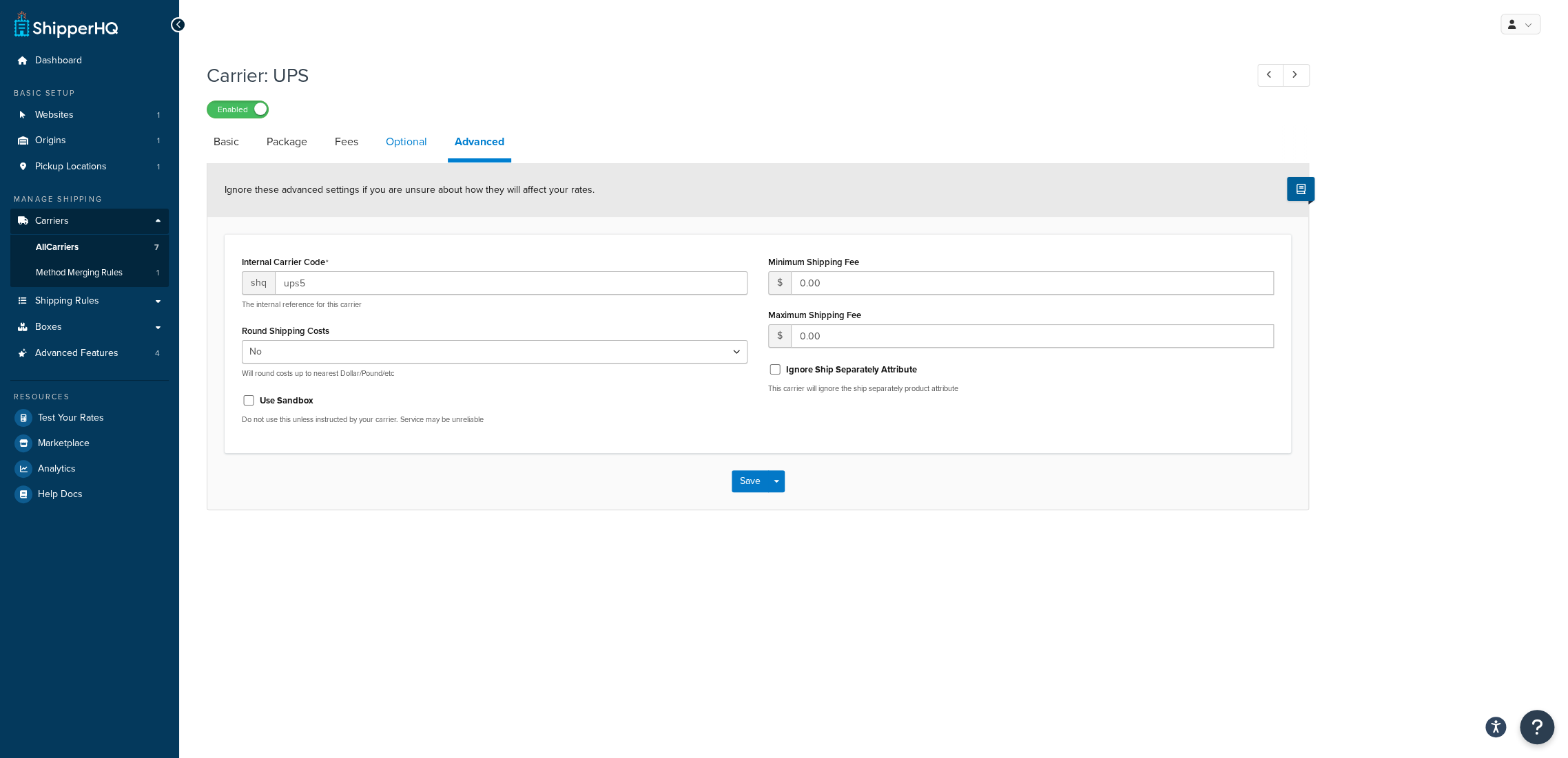
click at [419, 149] on link "Optional" at bounding box center [407, 142] width 55 height 33
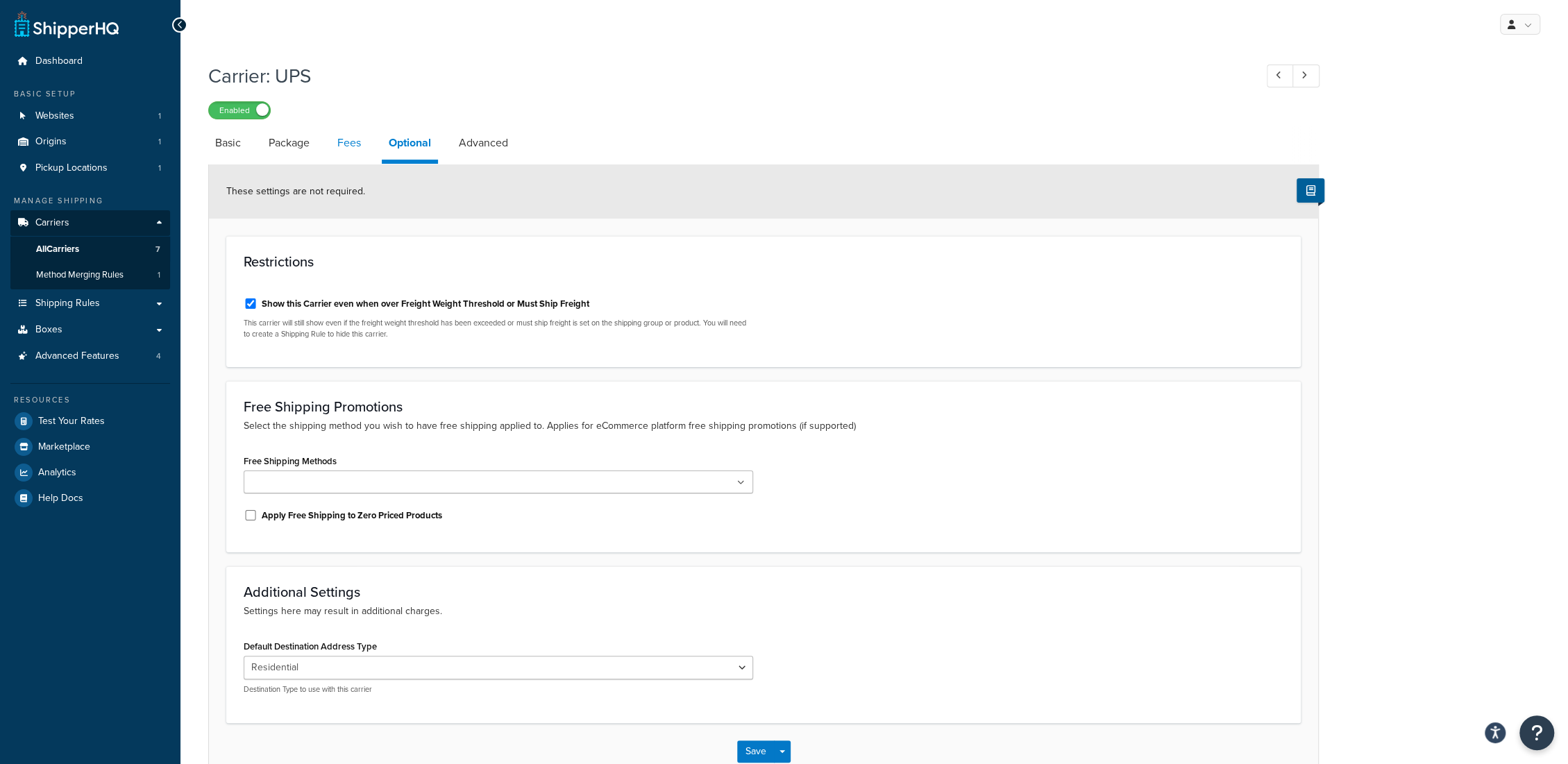
click at [352, 142] on link "Fees" at bounding box center [350, 143] width 38 height 33
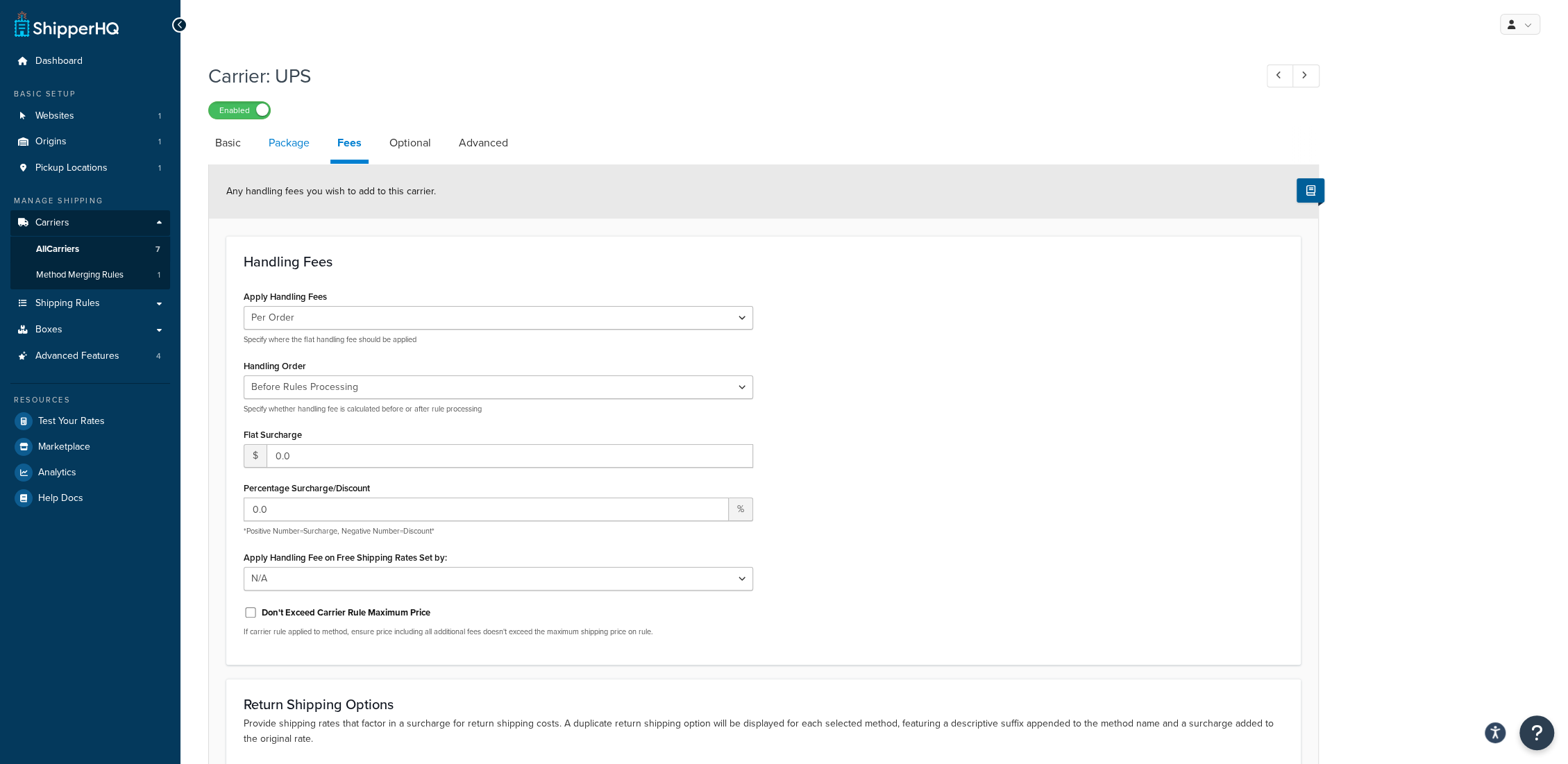
click at [303, 147] on link "Package" at bounding box center [288, 143] width 55 height 33
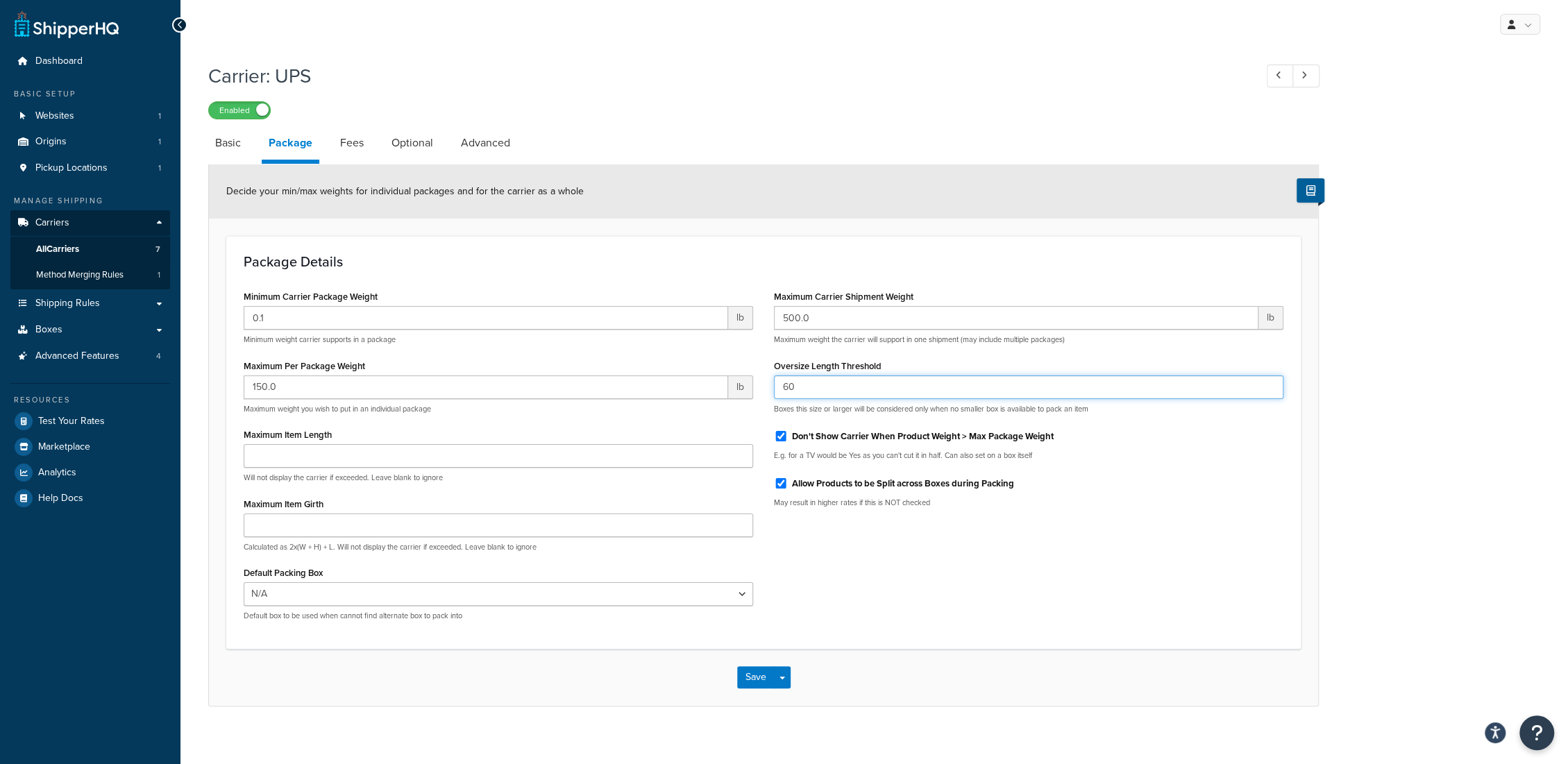
click at [1386, 395] on div "Carrier: UPS Enabled Basic Package Fees Optional Advanced Decide your min/max w…" at bounding box center [874, 398] width 1387 height 686
click at [79, 313] on link "Shipping Rules" at bounding box center [91, 304] width 160 height 26
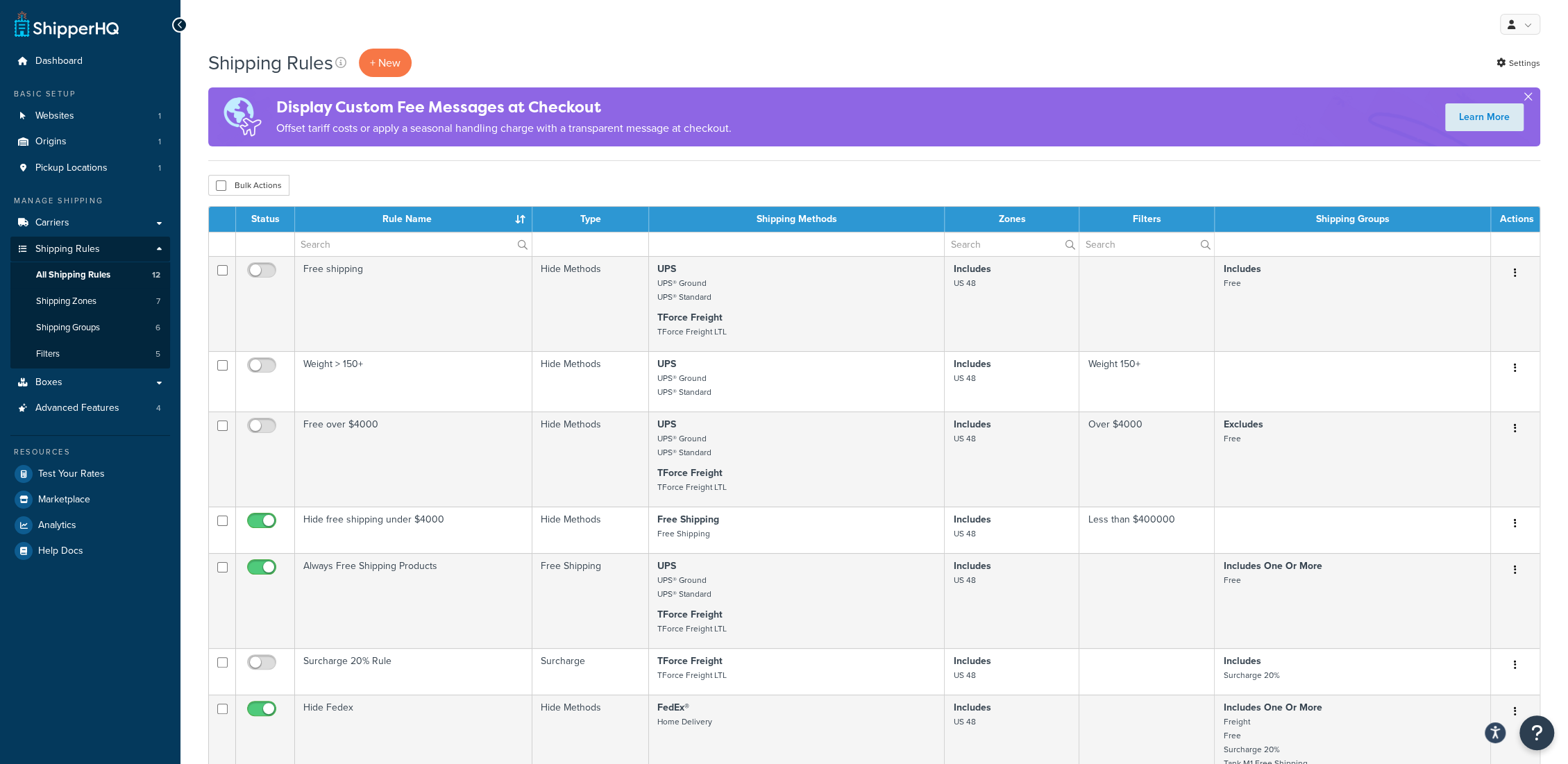
click at [1528, 98] on button "button" at bounding box center [1528, 100] width 4 height 4
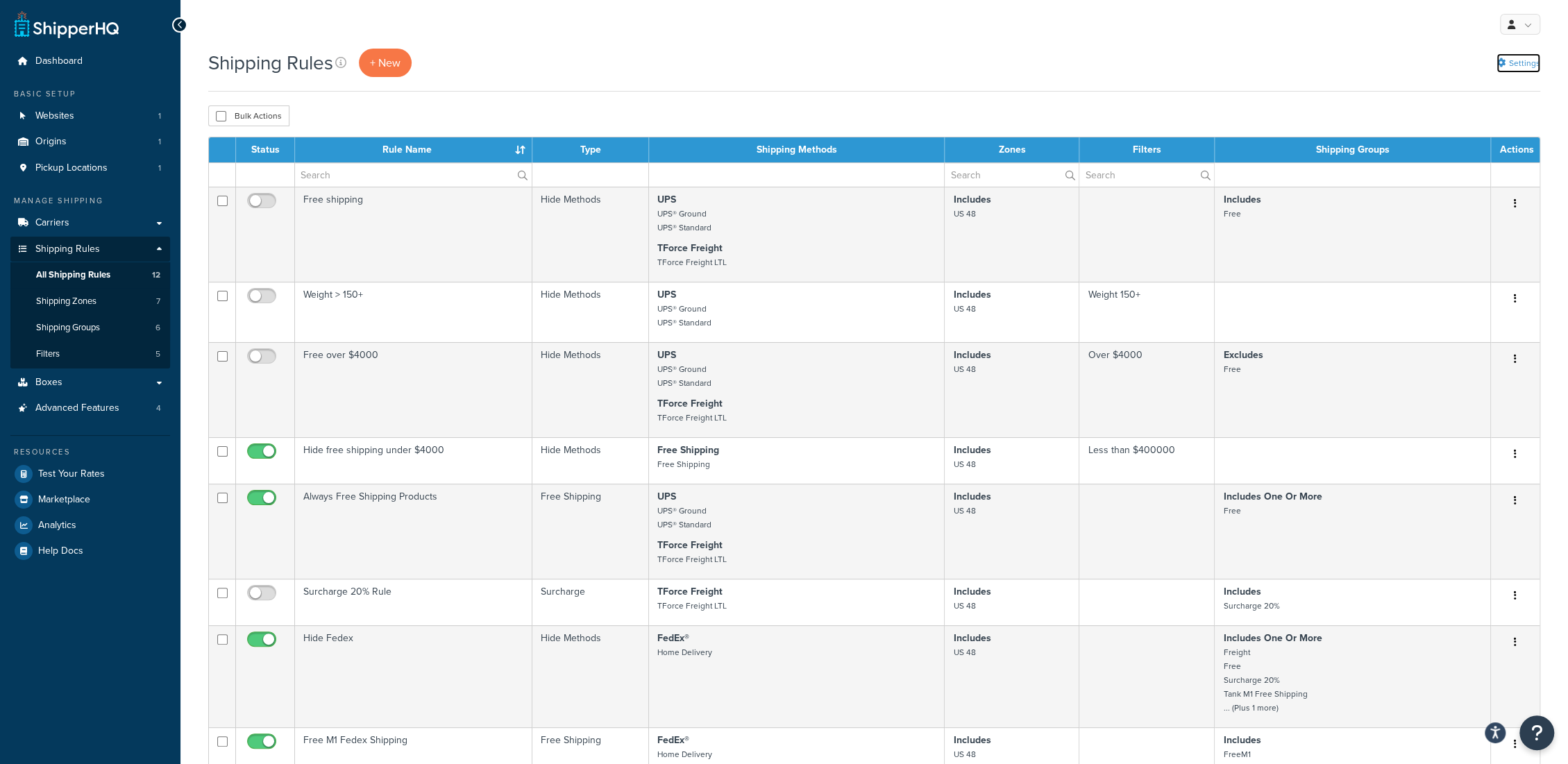
click at [1521, 66] on link "Settings" at bounding box center [1518, 63] width 44 height 20
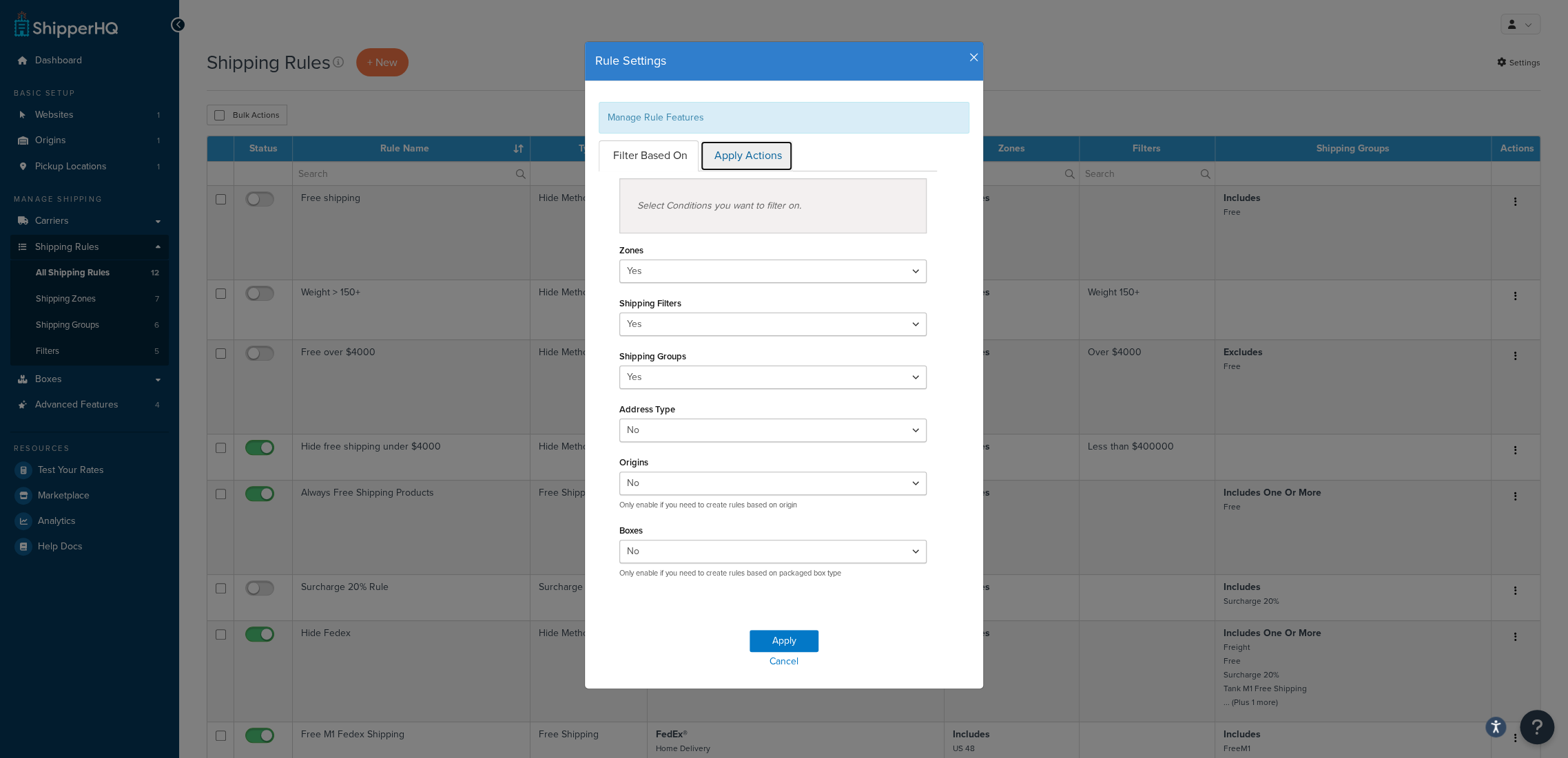
click at [743, 159] on link "Apply Actions" at bounding box center [747, 156] width 93 height 31
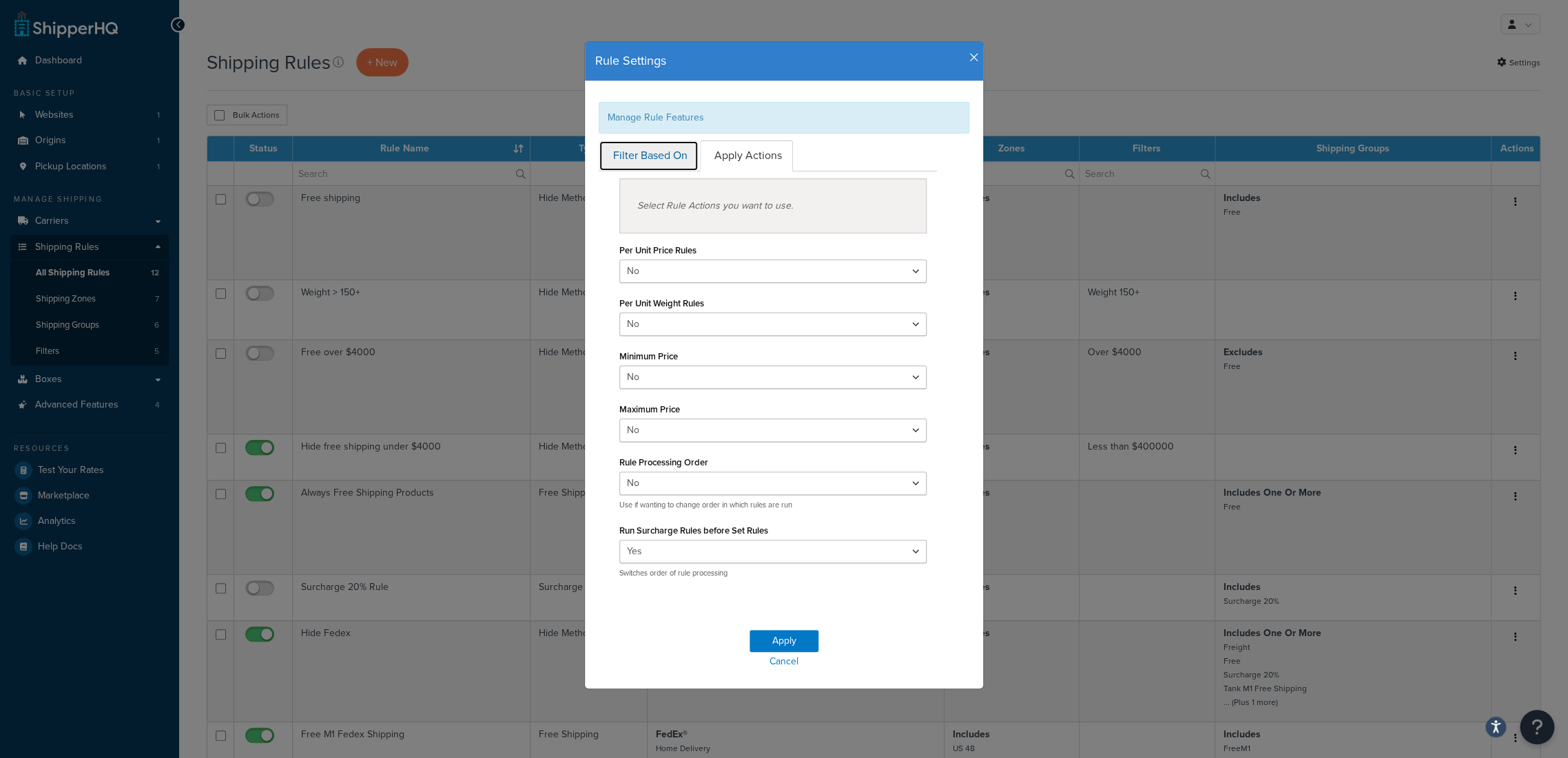
click at [655, 152] on link "Filter Based On" at bounding box center [648, 156] width 100 height 31
click at [970, 56] on icon "button" at bounding box center [974, 58] width 10 height 12
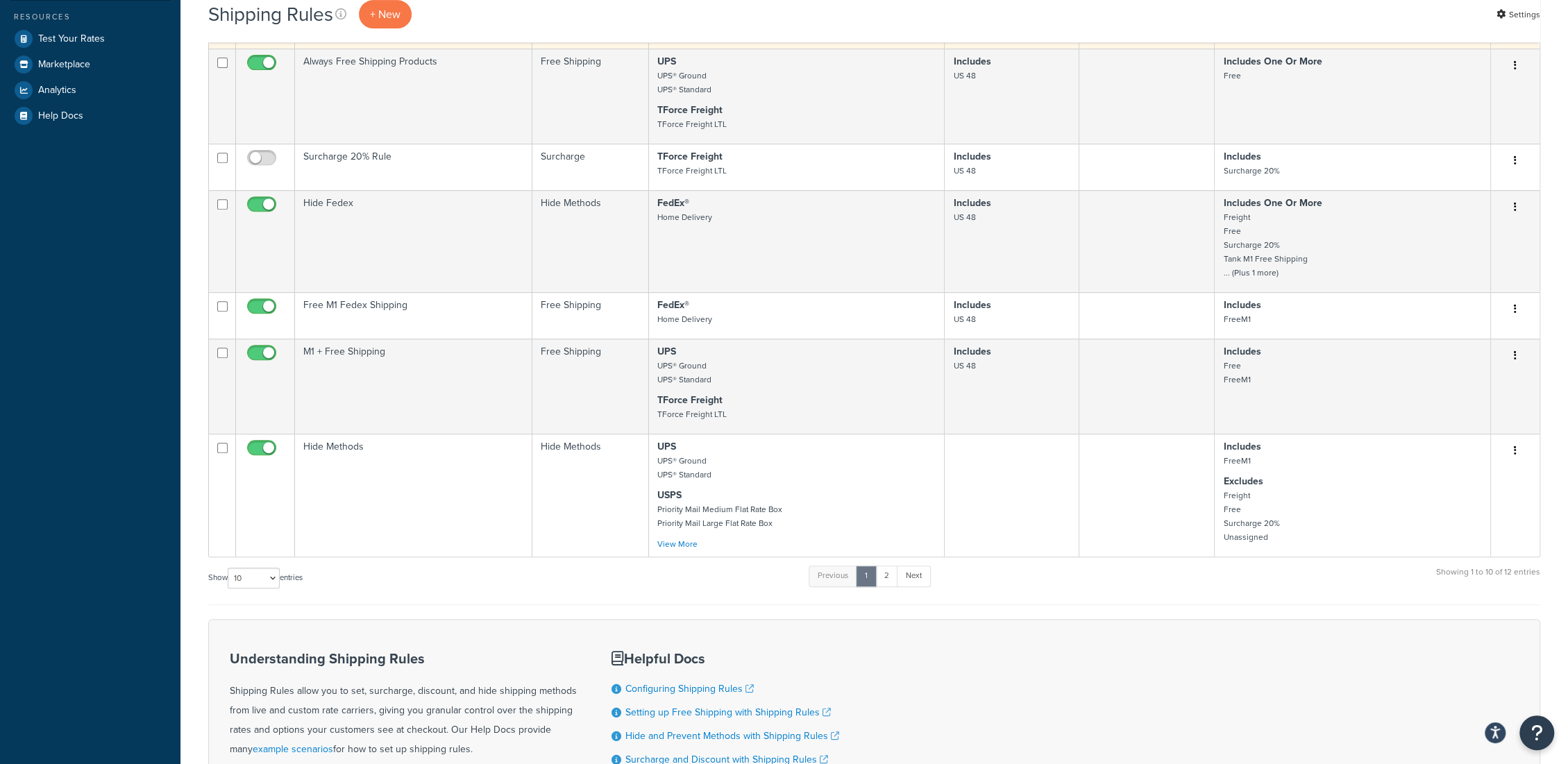
scroll to position [462, 0]
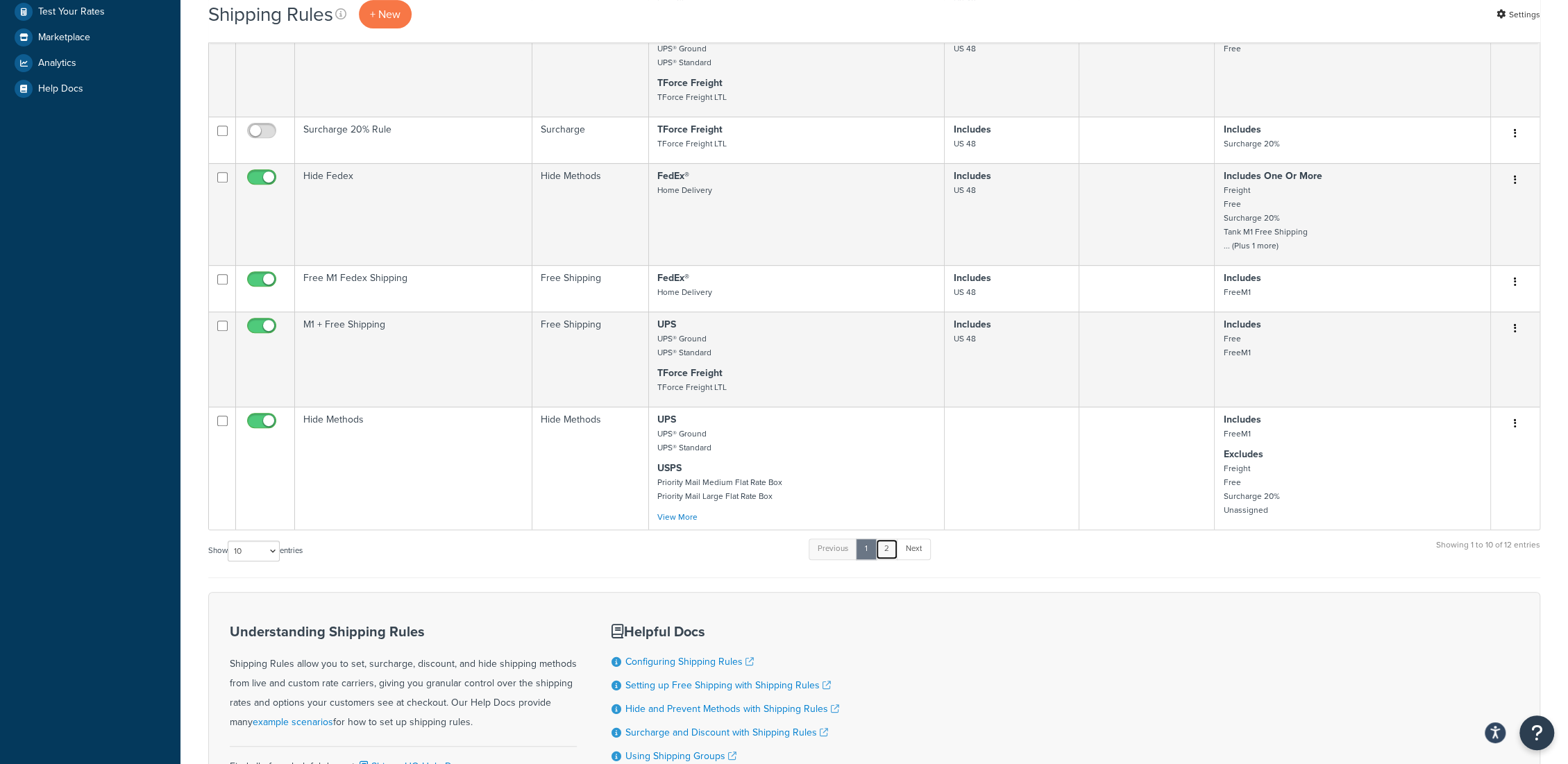
click at [882, 548] on link "2" at bounding box center [886, 548] width 22 height 21
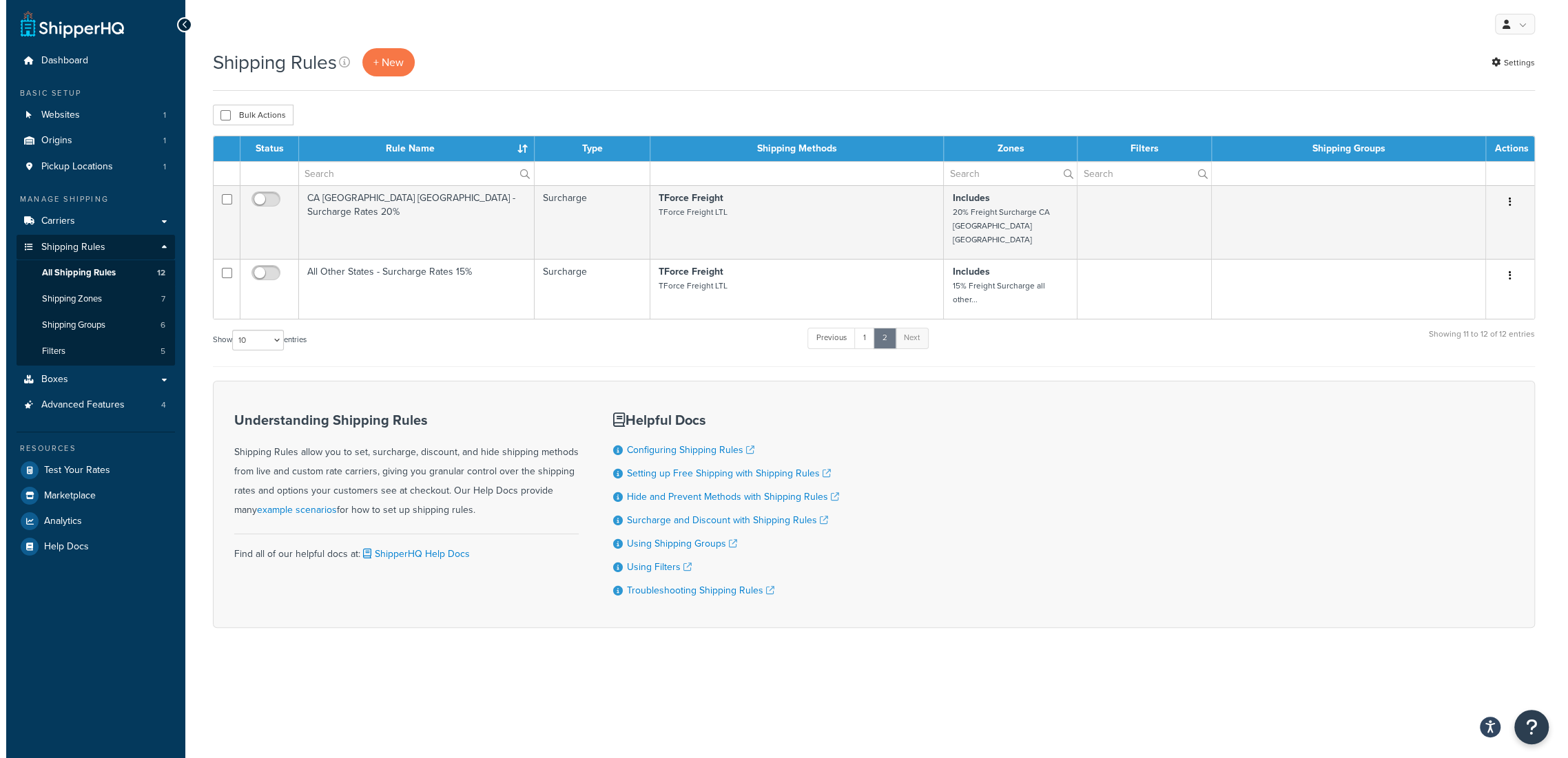
scroll to position [0, 0]
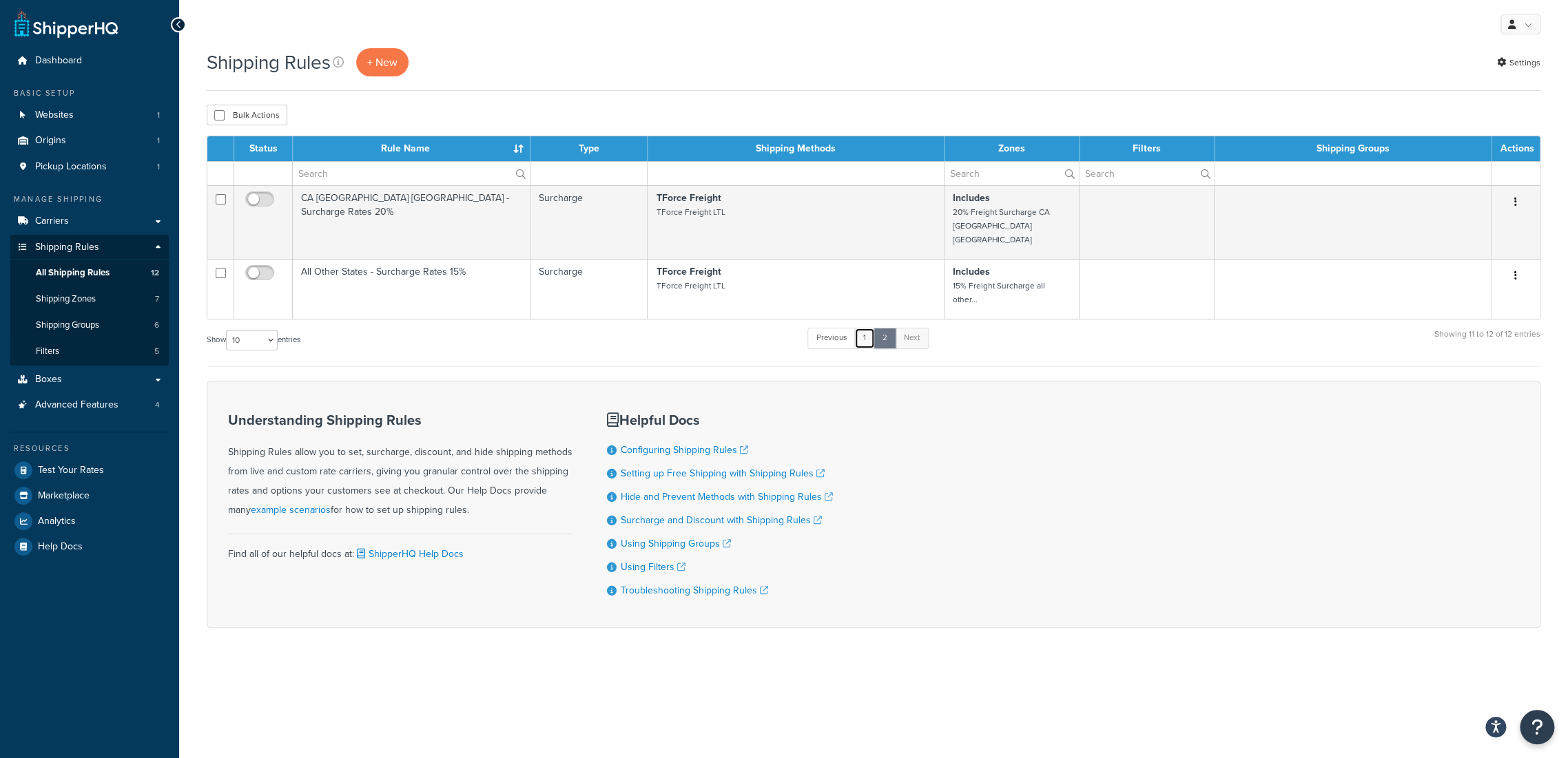
click at [867, 328] on link "1" at bounding box center [864, 338] width 21 height 21
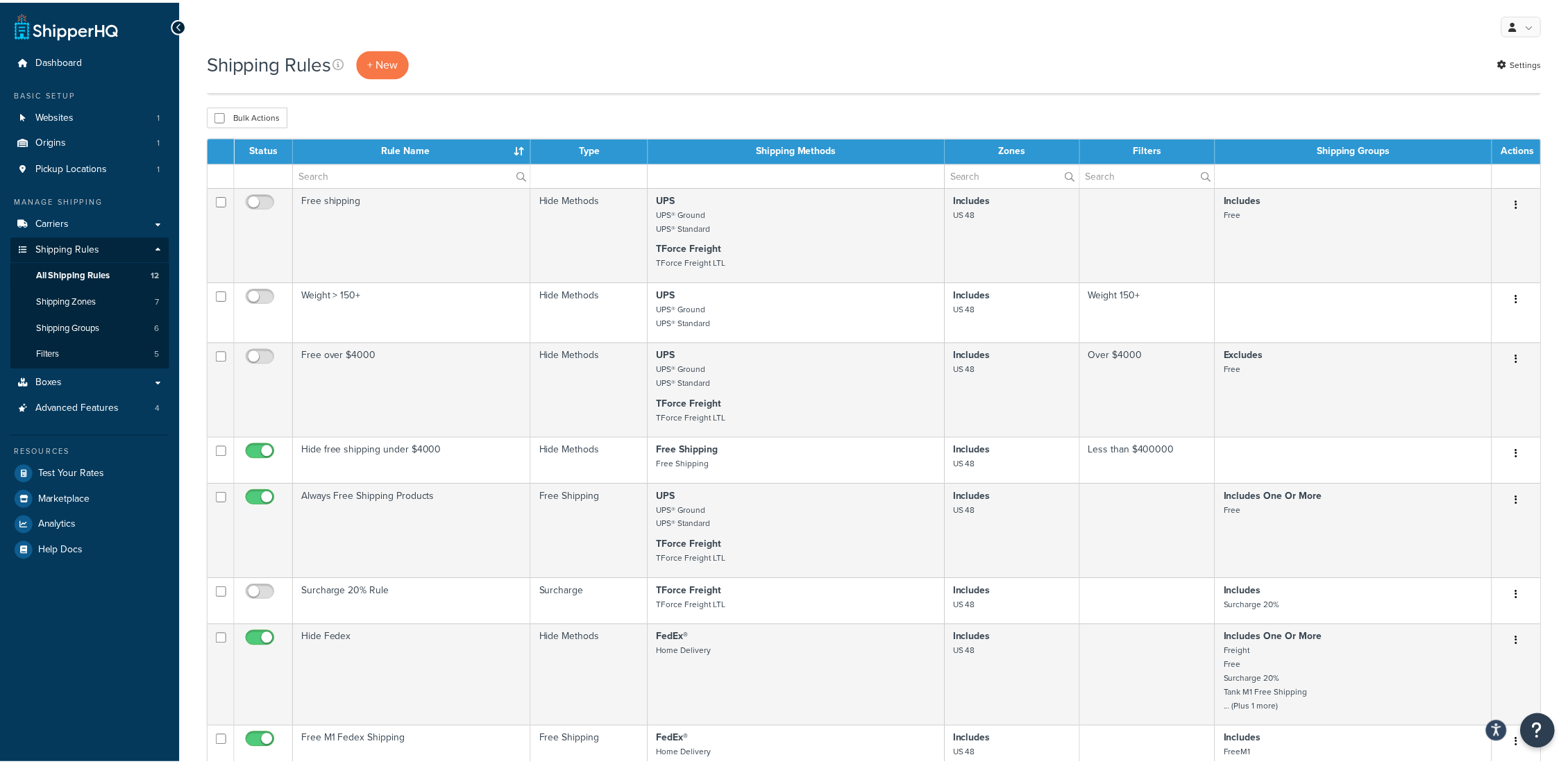
scroll to position [620, 0]
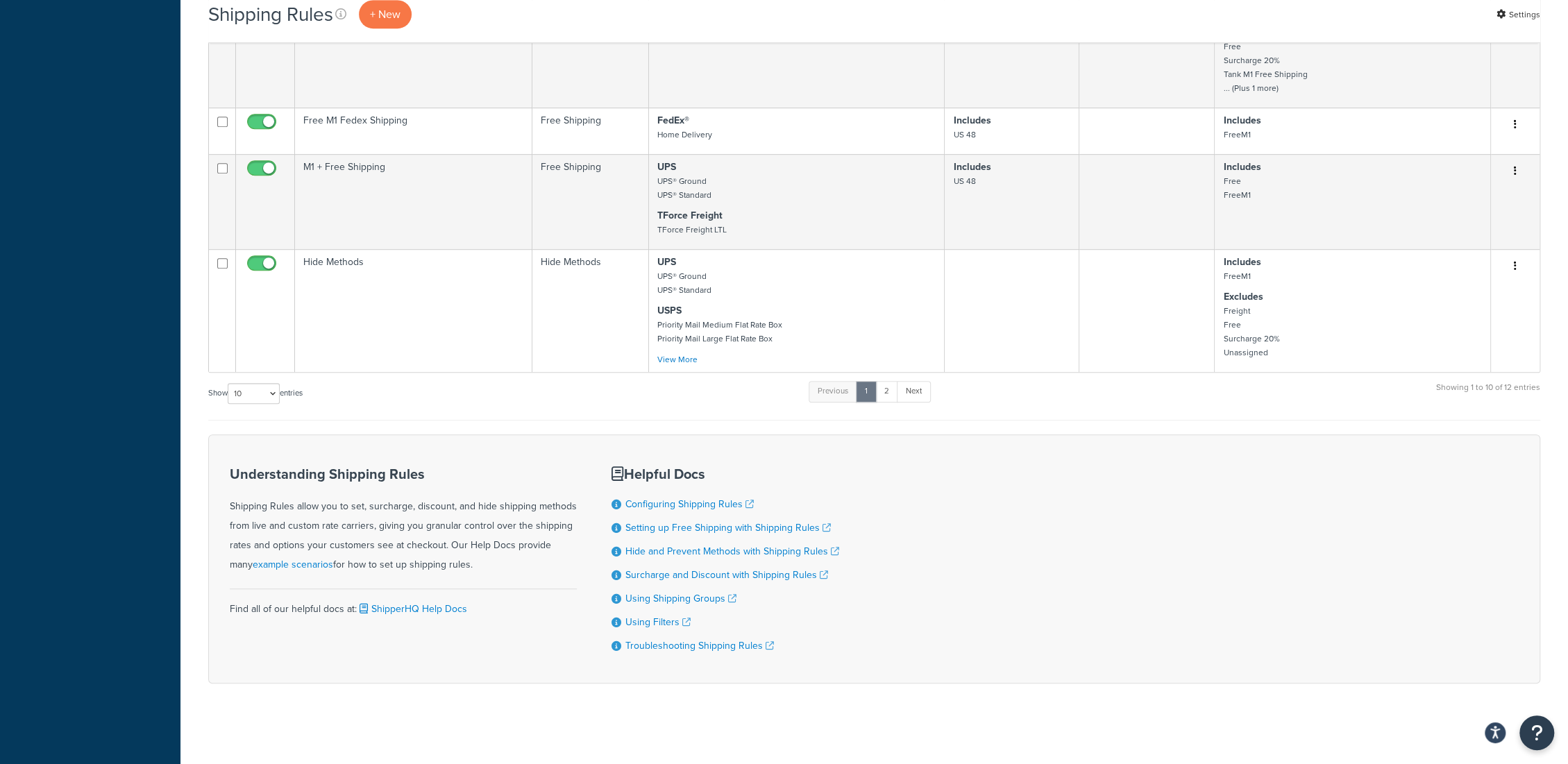
click at [1137, 403] on div "Show 10 15 25 50 100 1000 entries Previous 1 2 Next Showing 1 to 10 of 12 entri…" at bounding box center [874, 400] width 1332 height 41
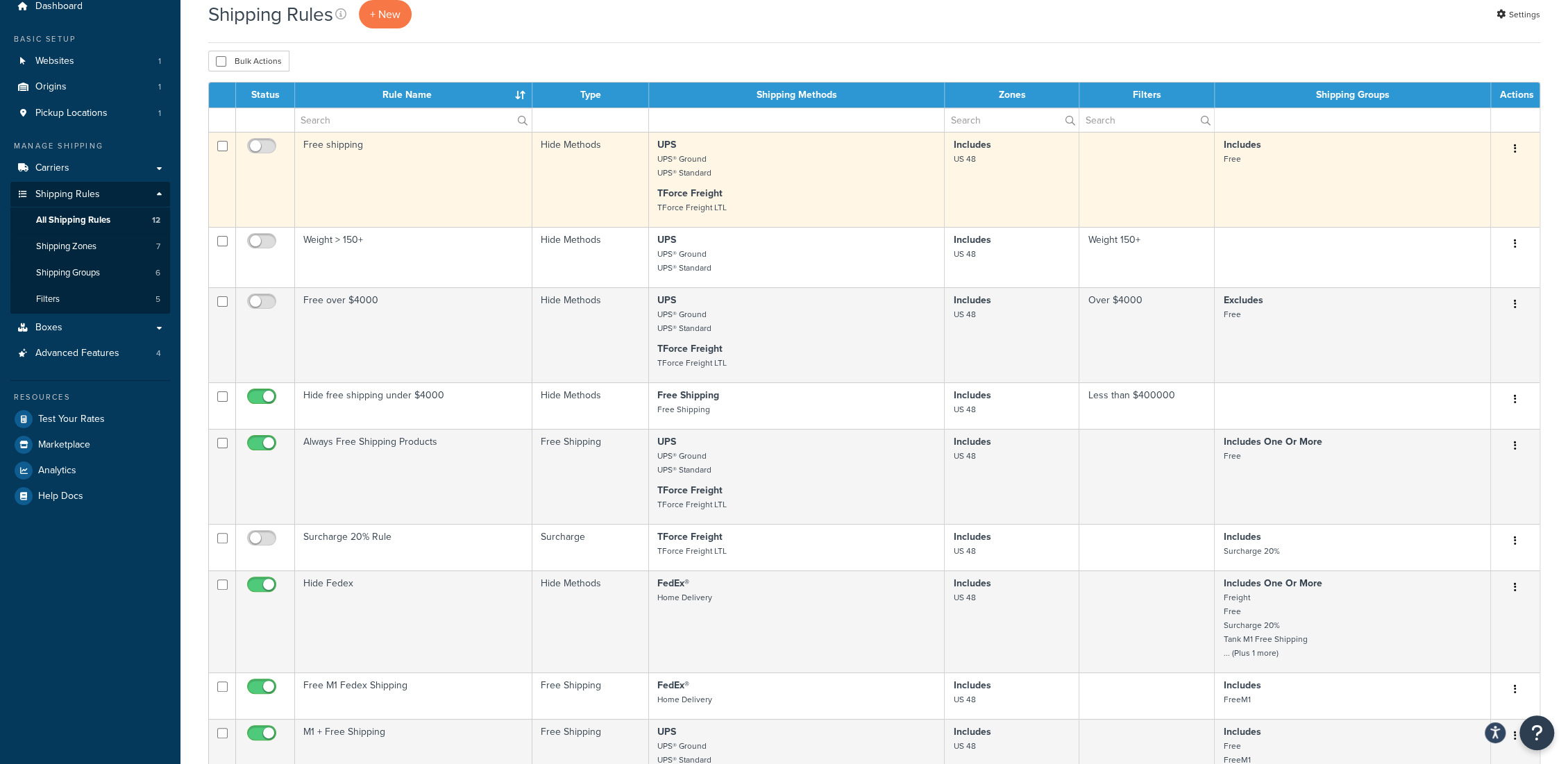
scroll to position [0, 0]
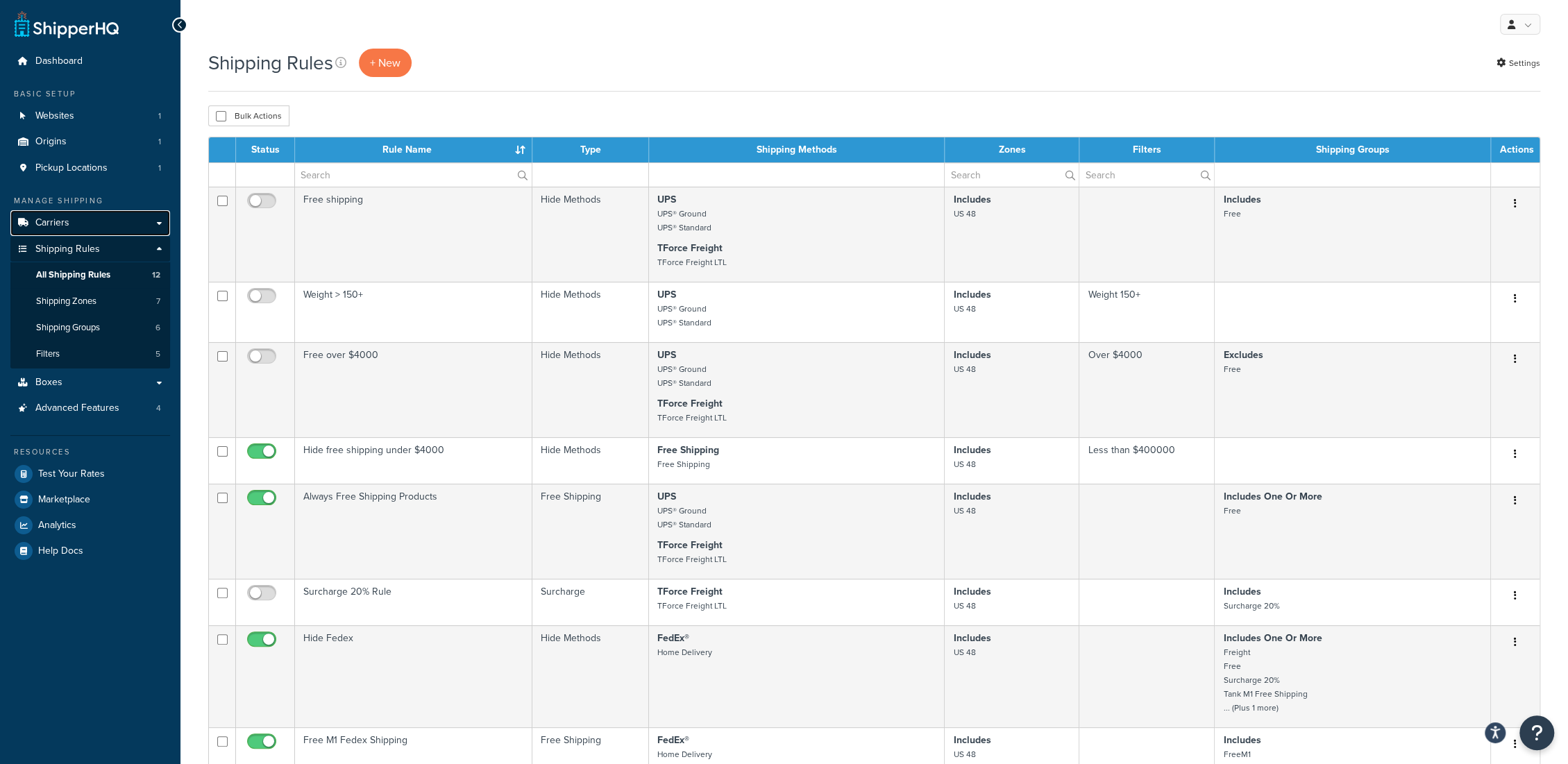
click at [109, 216] on link "Carriers" at bounding box center [91, 223] width 160 height 26
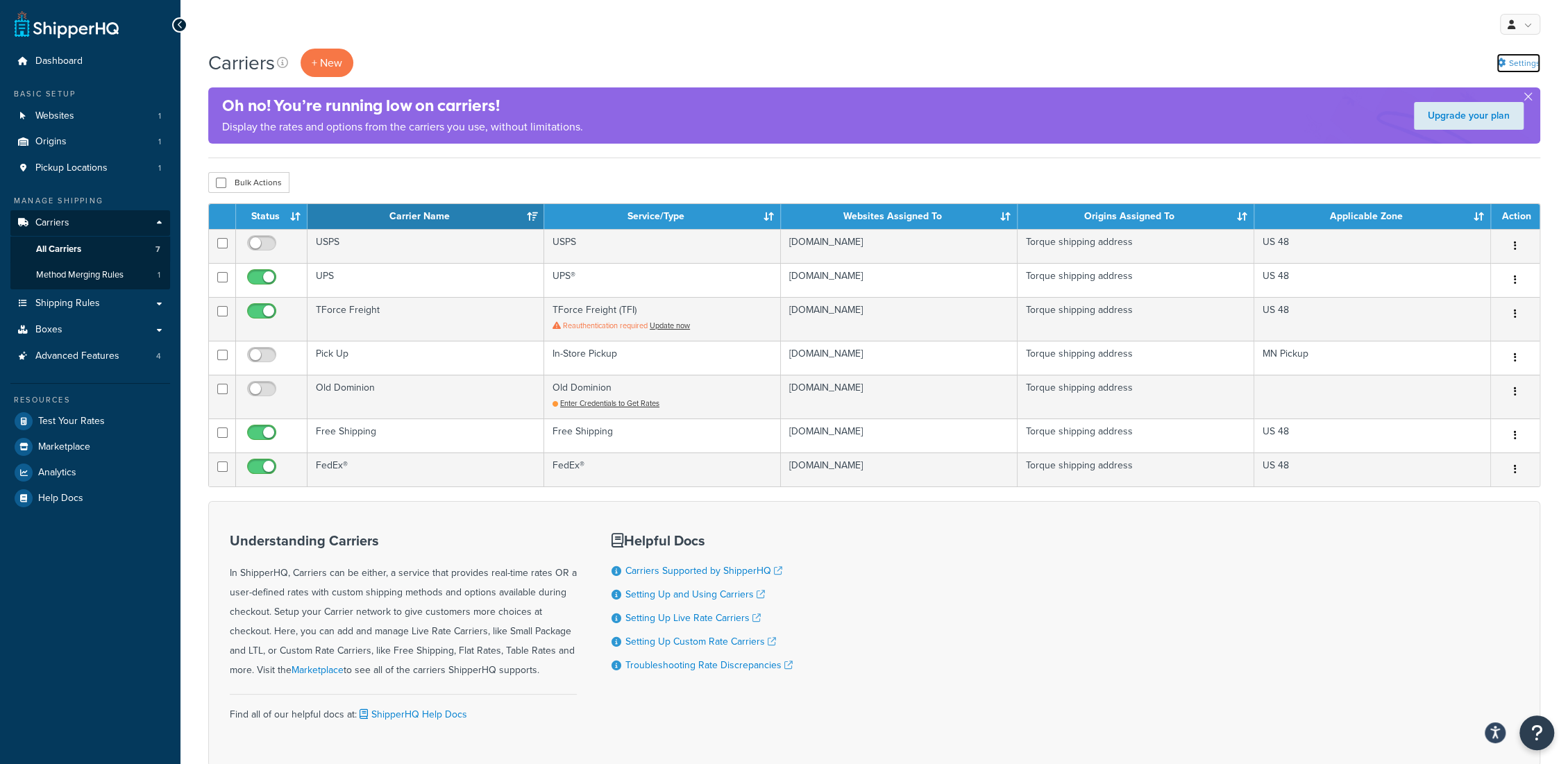
click at [1499, 60] on icon at bounding box center [1501, 63] width 9 height 9
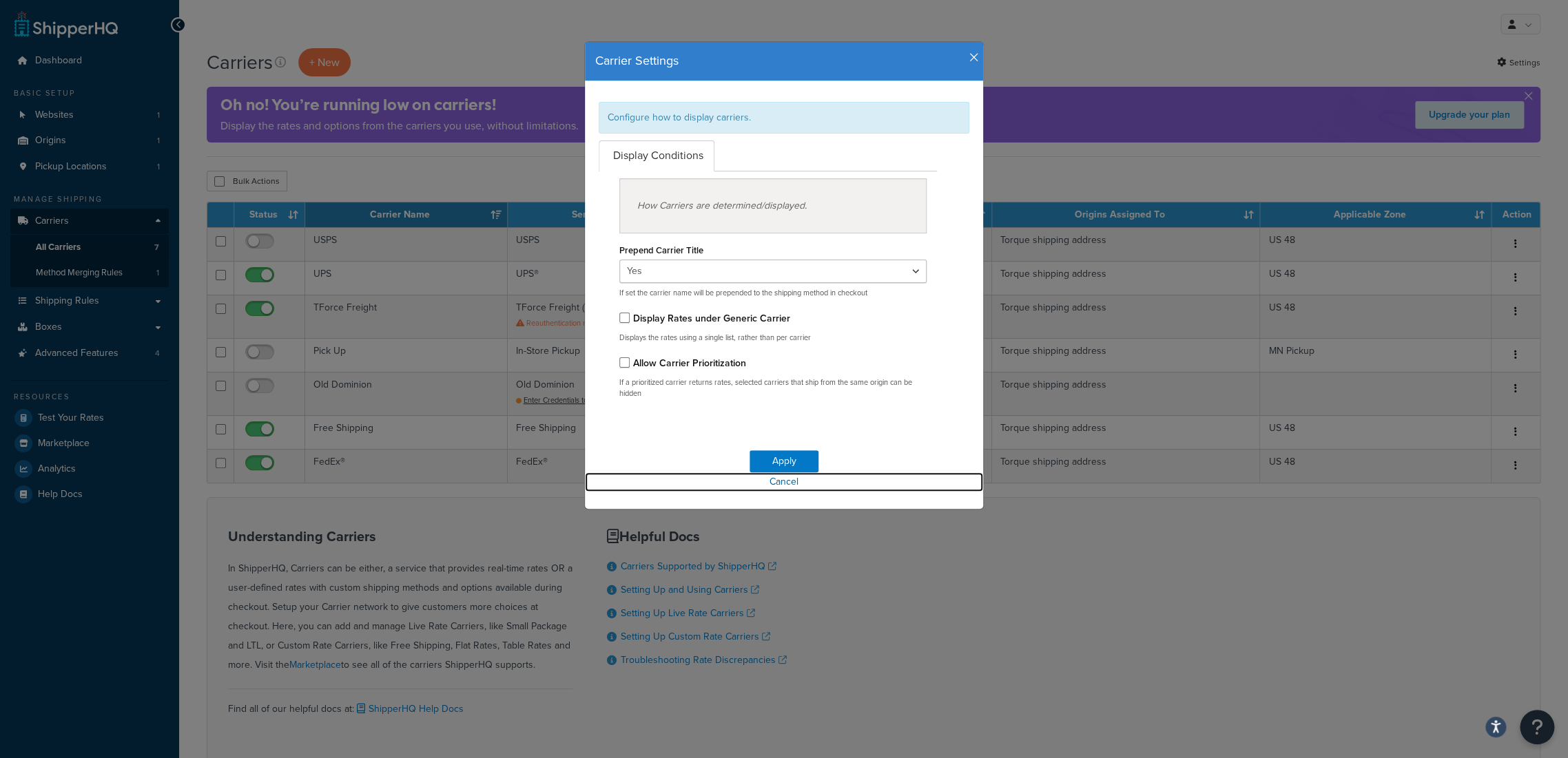
click at [786, 487] on link "Cancel" at bounding box center [784, 482] width 398 height 20
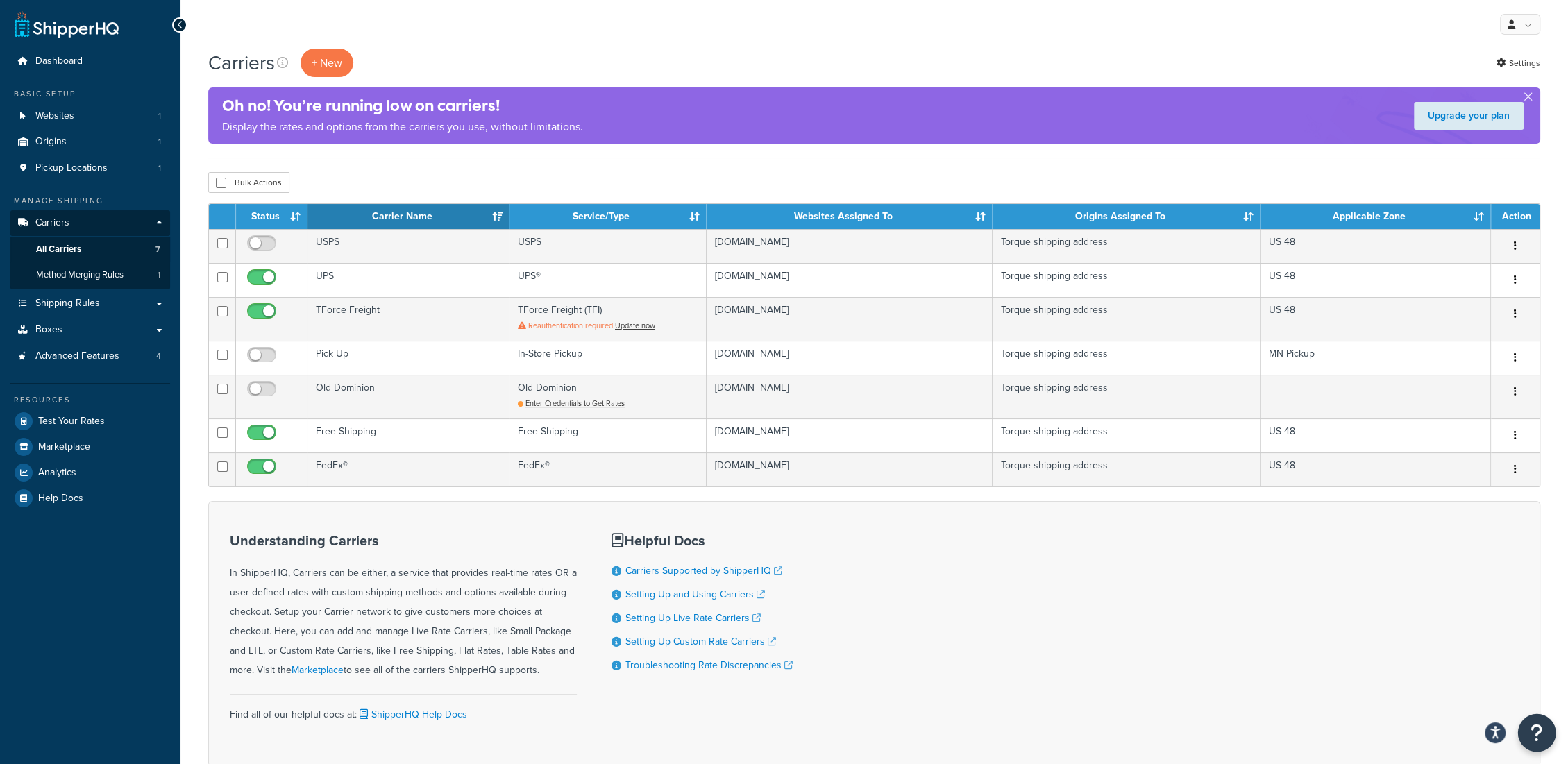
click at [1538, 742] on icon "Open Resource Center" at bounding box center [1537, 733] width 13 height 20
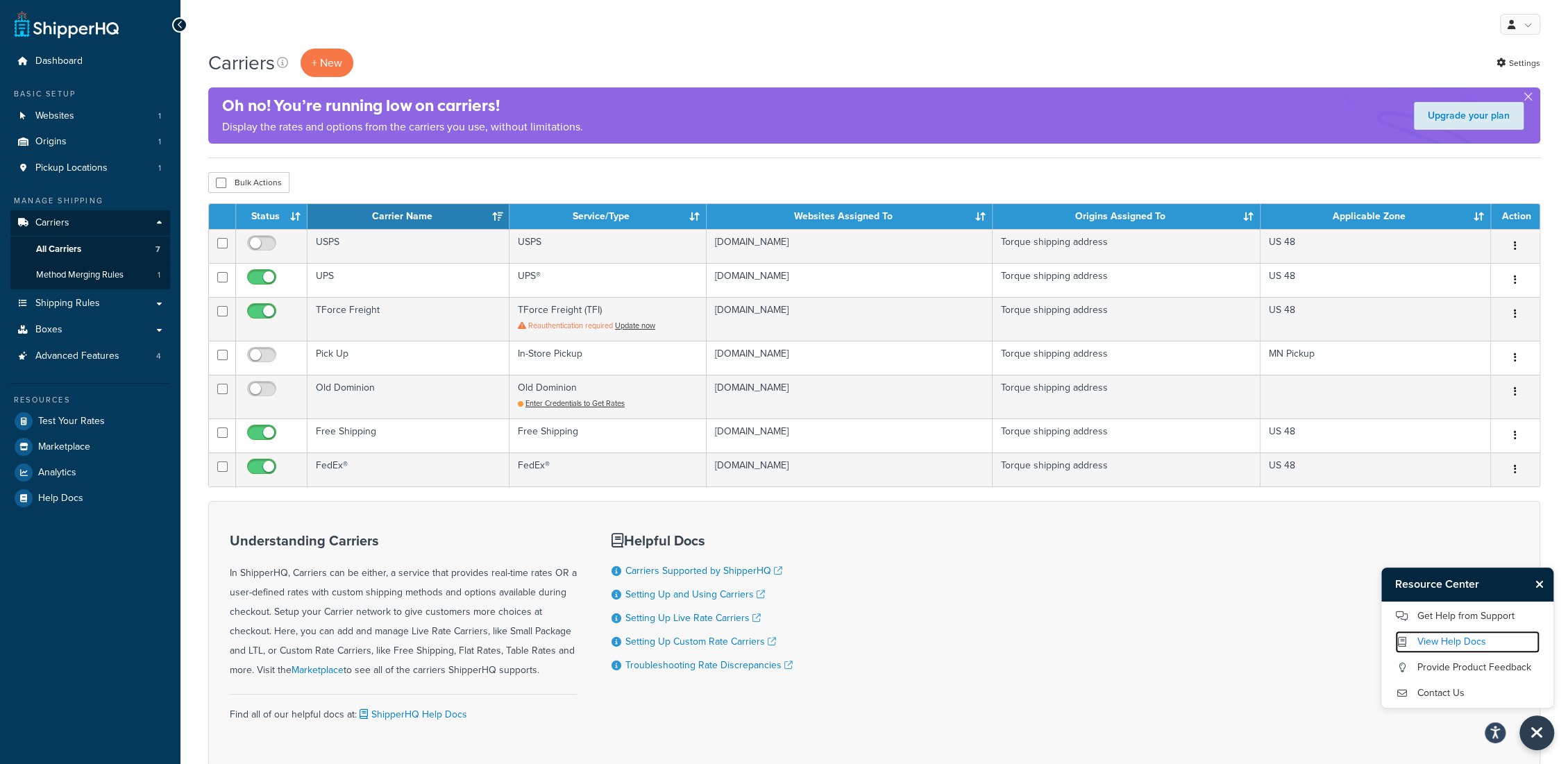
click at [1462, 637] on link "View Help Docs" at bounding box center [1466, 642] width 145 height 22
click at [123, 309] on link "Shipping Rules" at bounding box center [91, 304] width 160 height 26
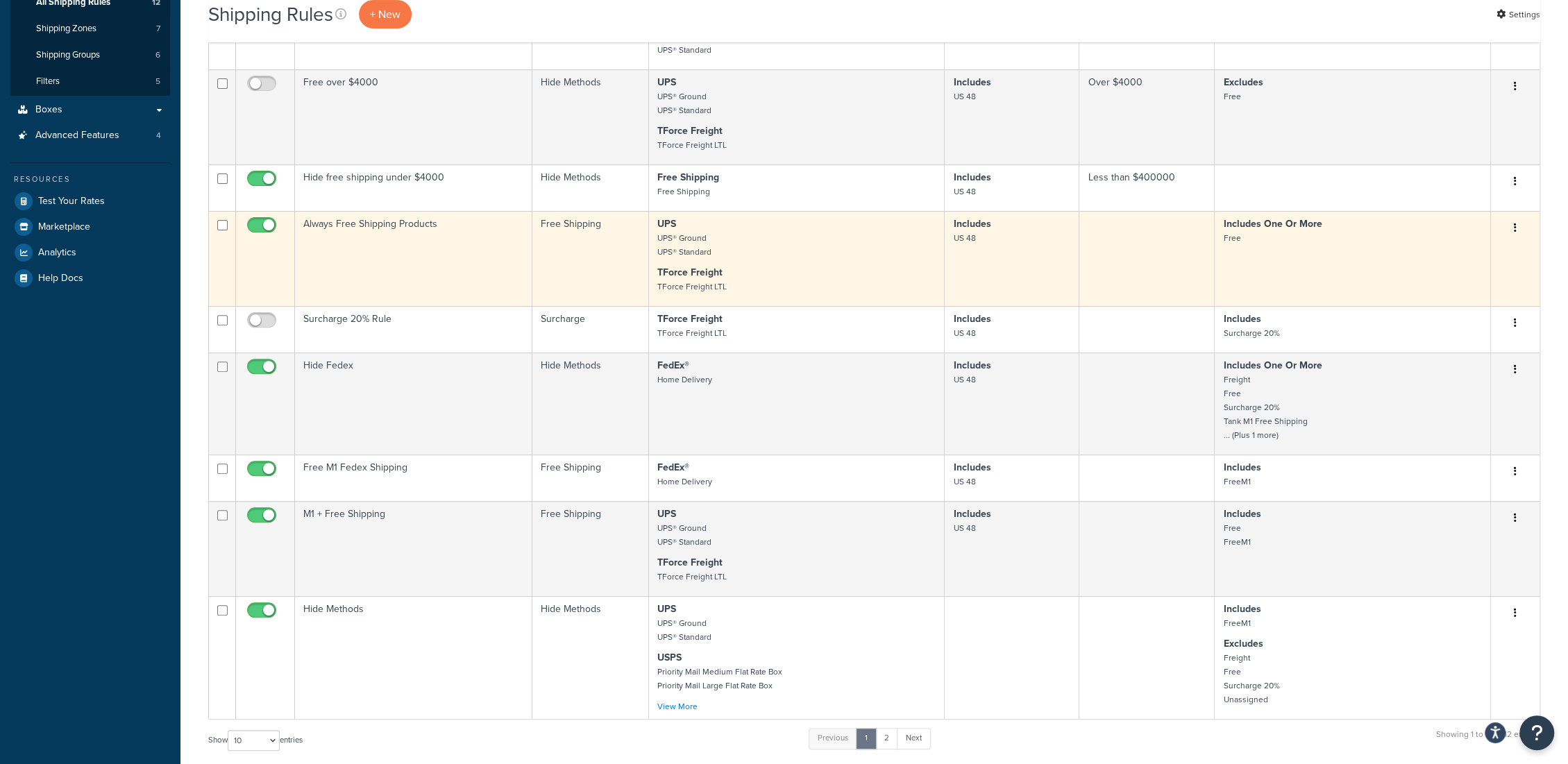
scroll to position [308, 0]
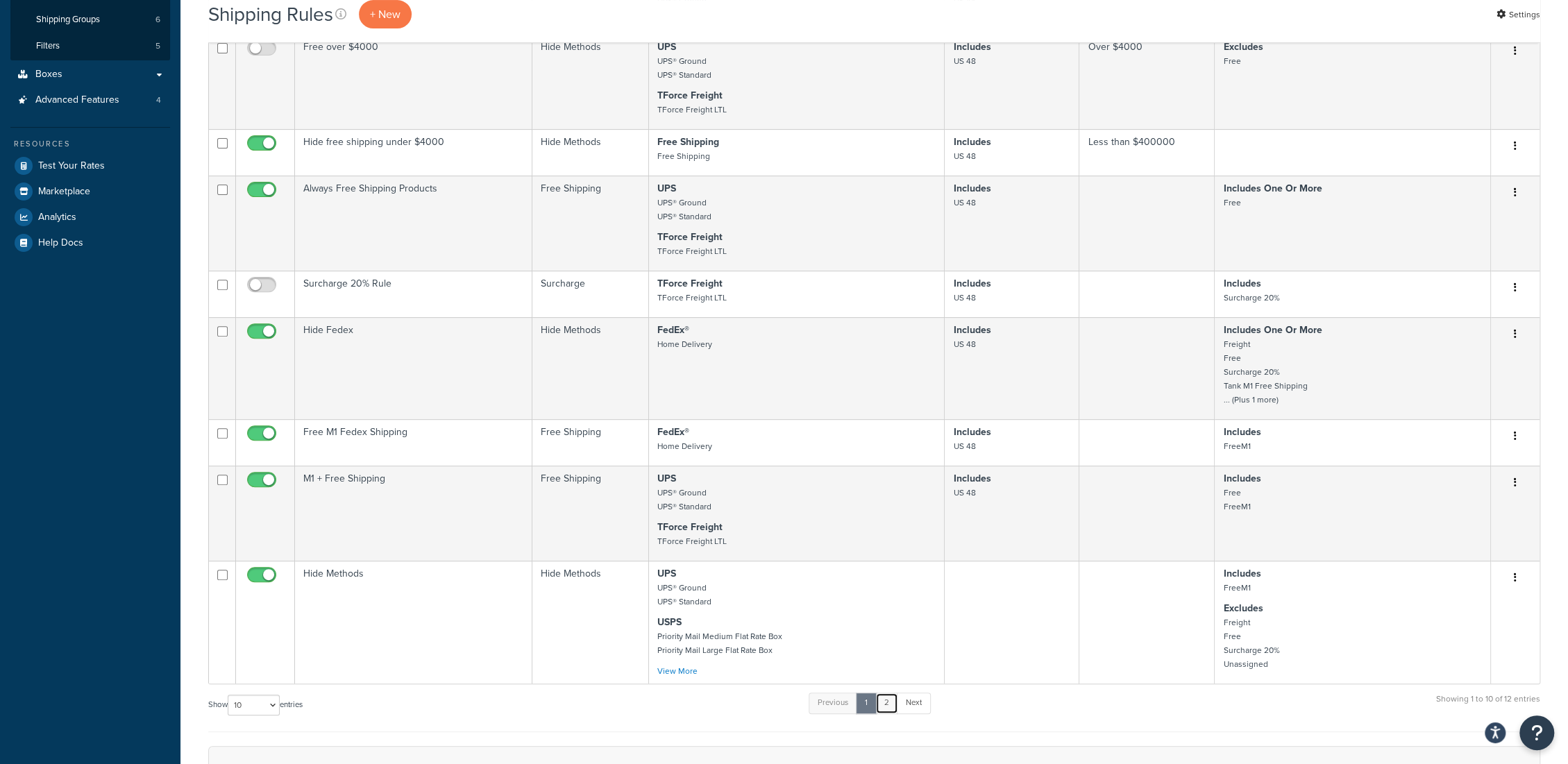
click at [889, 711] on link "2" at bounding box center [886, 703] width 22 height 21
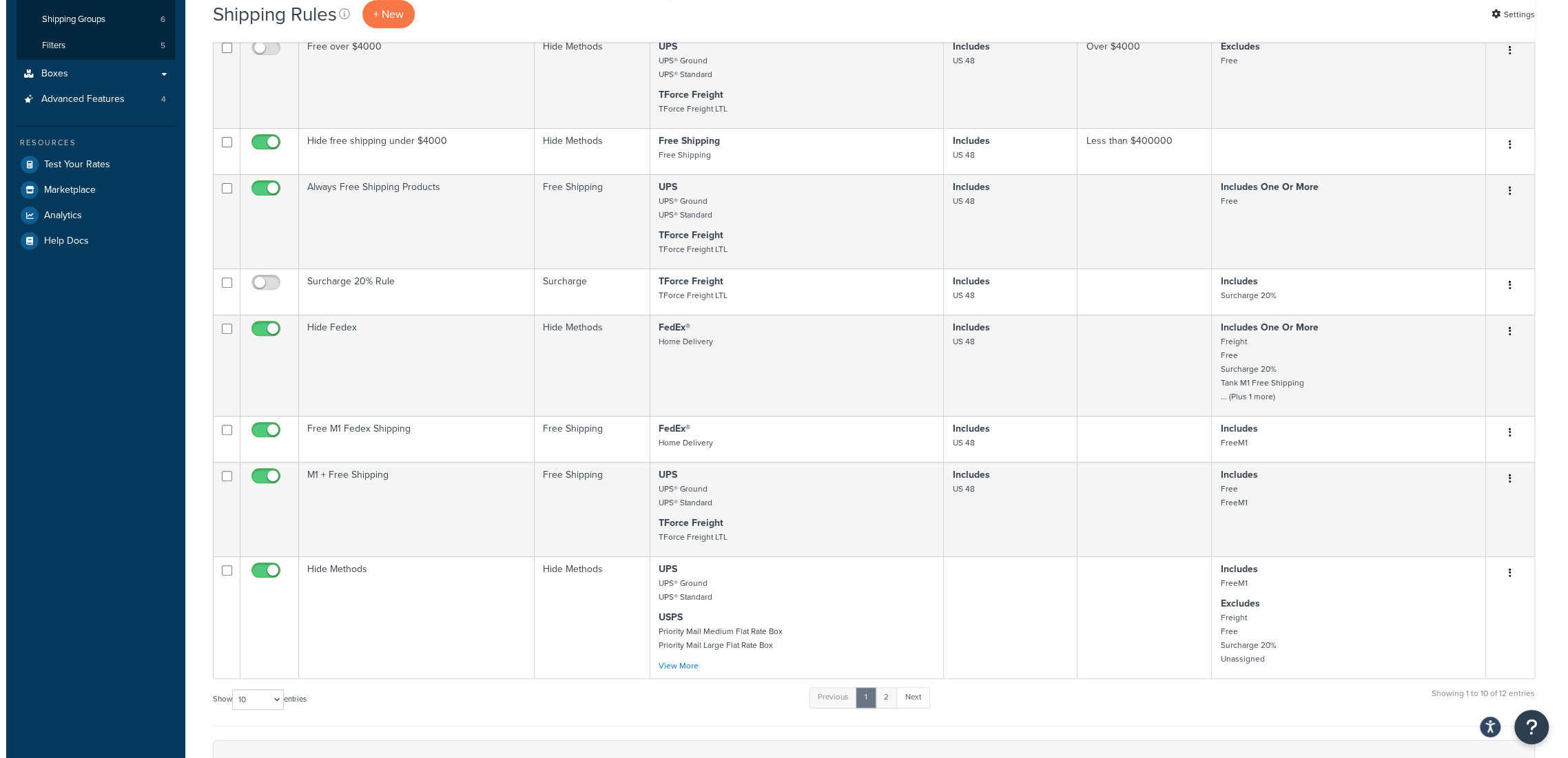
scroll to position [0, 0]
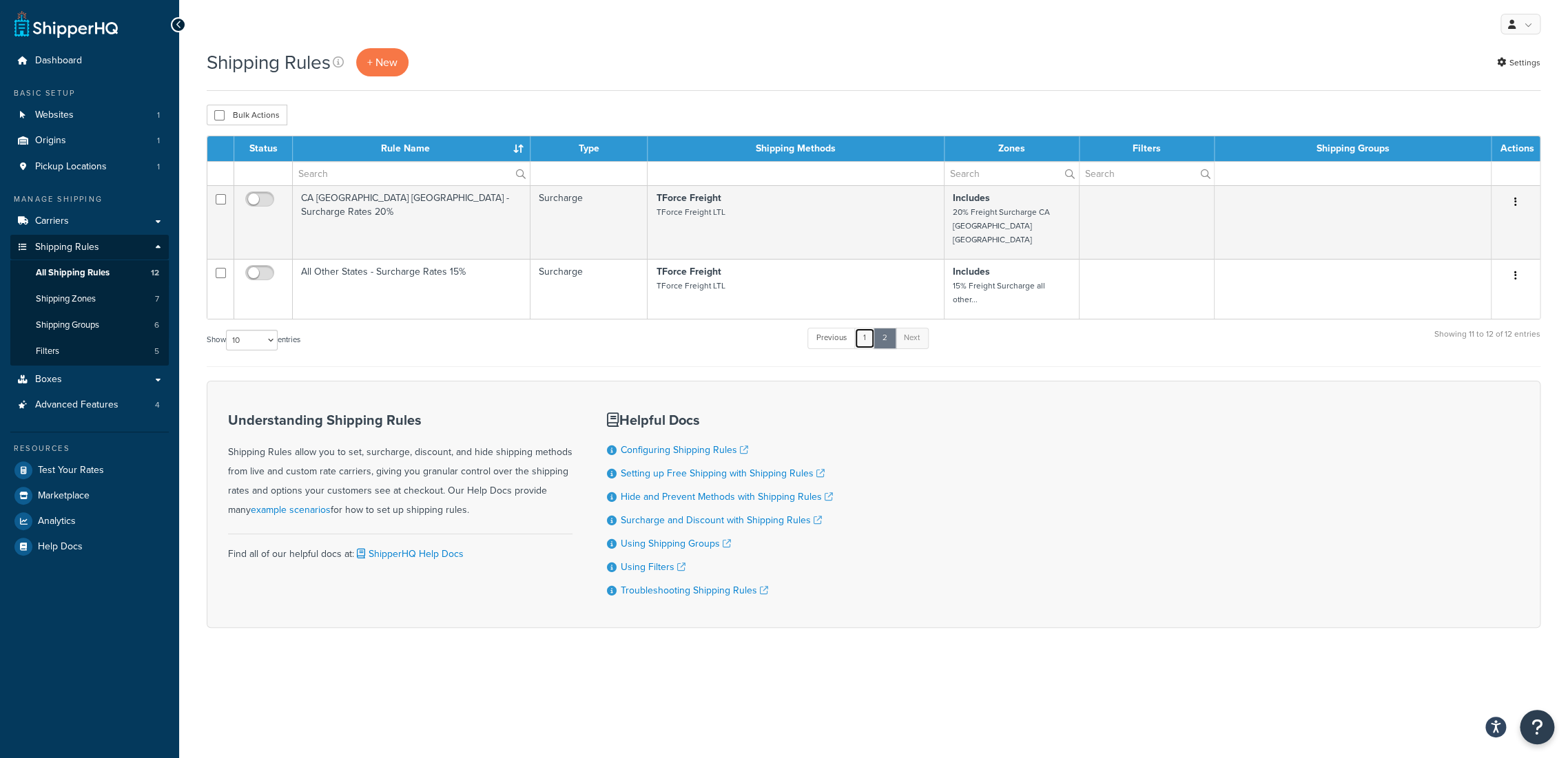
click at [868, 328] on link "1" at bounding box center [864, 338] width 21 height 21
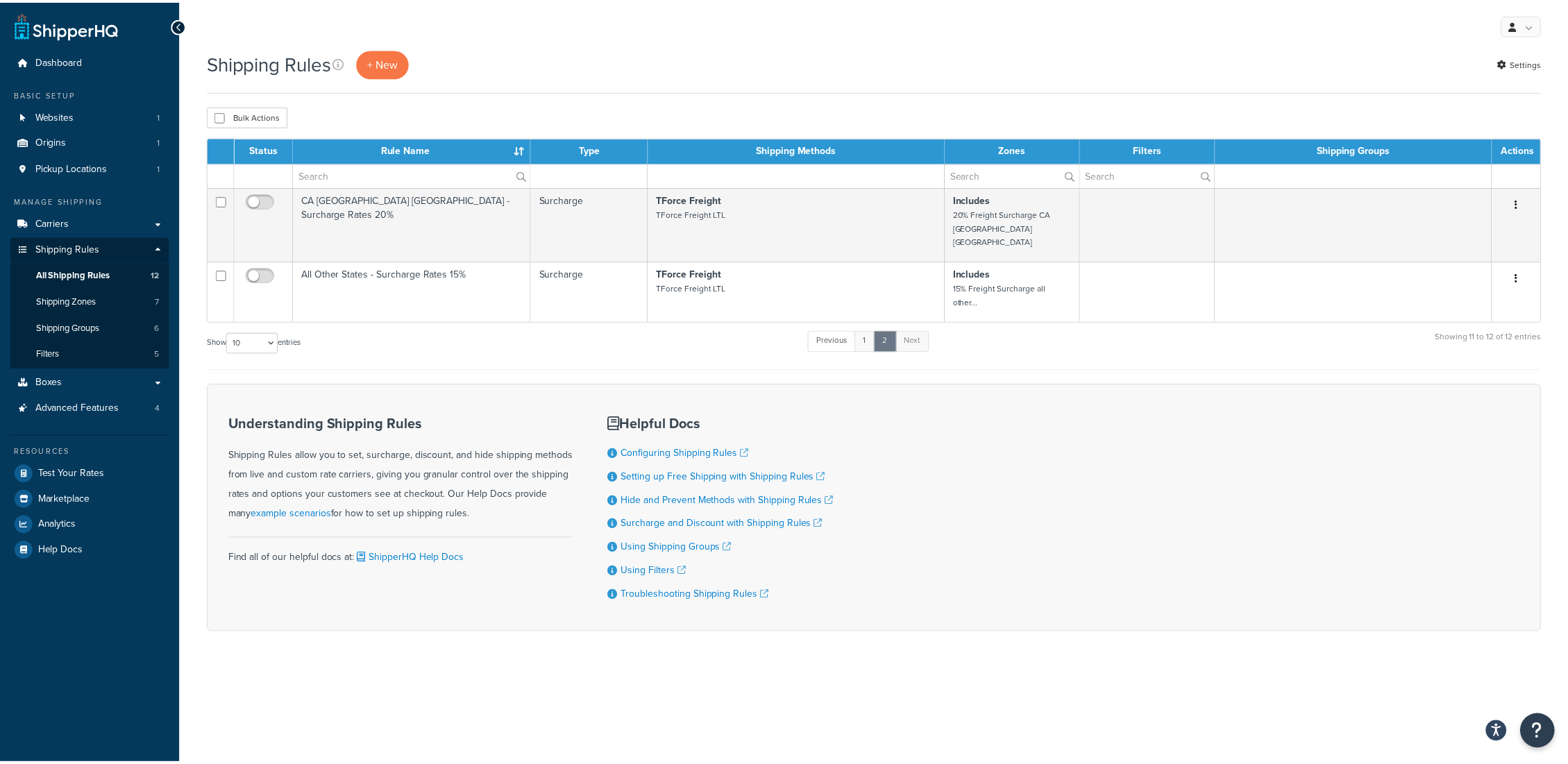
scroll to position [634, 0]
